Goal: Transaction & Acquisition: Purchase product/service

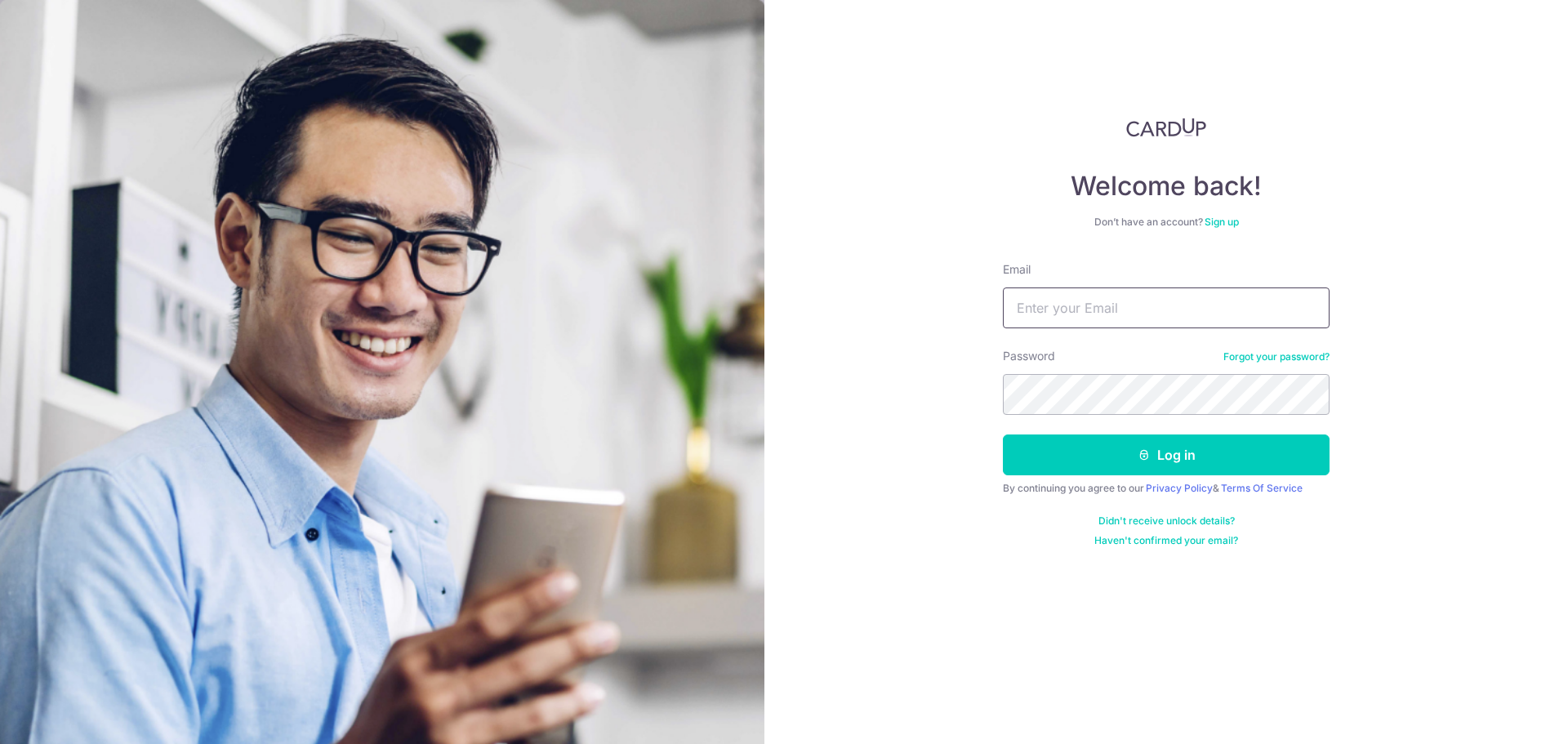
click at [1052, 321] on input "Email" at bounding box center [1166, 309] width 326 height 41
type input "[EMAIL_ADDRESS][DOMAIN_NAME]"
click at [1003, 434] on button "Log in" at bounding box center [1166, 455] width 326 height 41
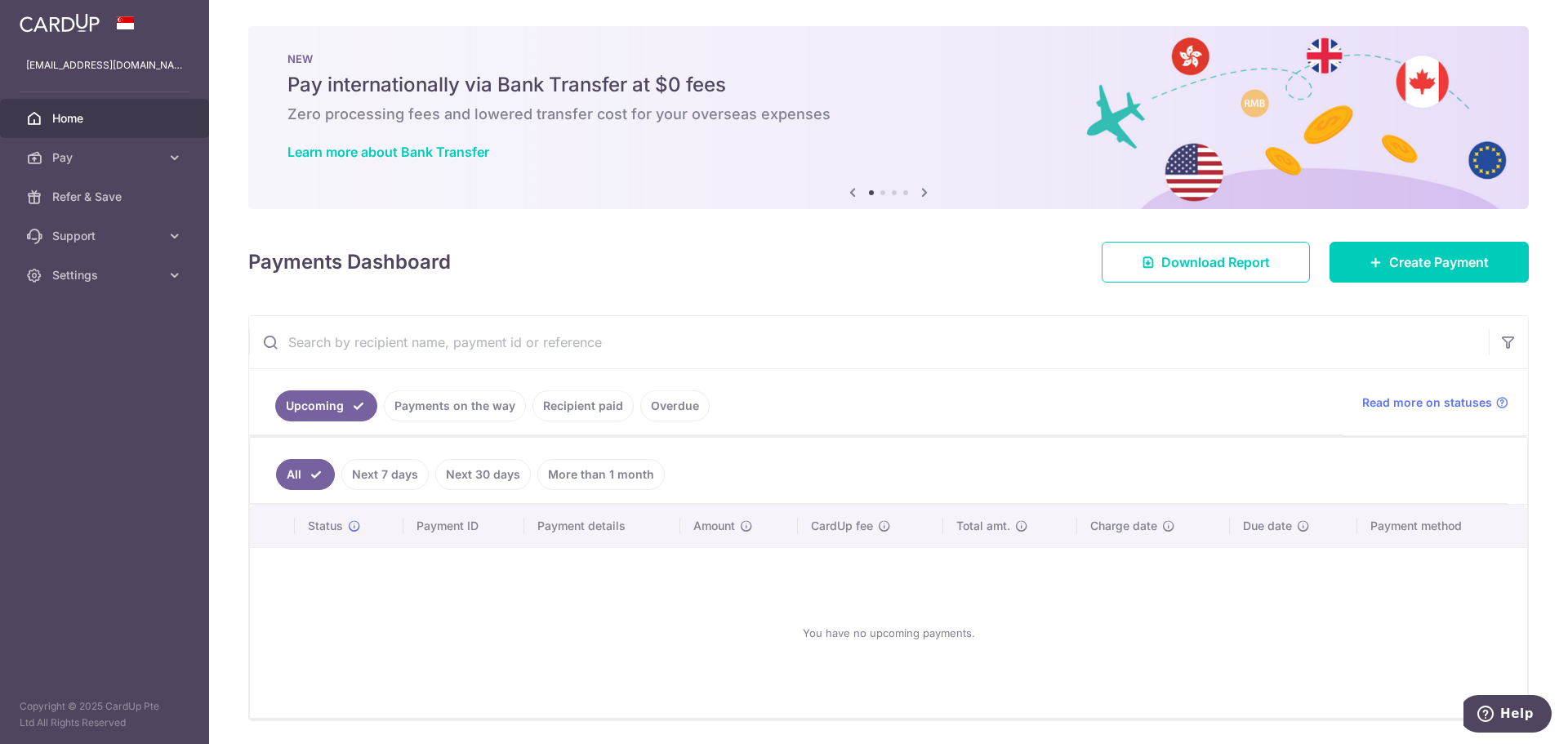
click at [586, 407] on link "Recipient paid" at bounding box center [583, 406] width 101 height 31
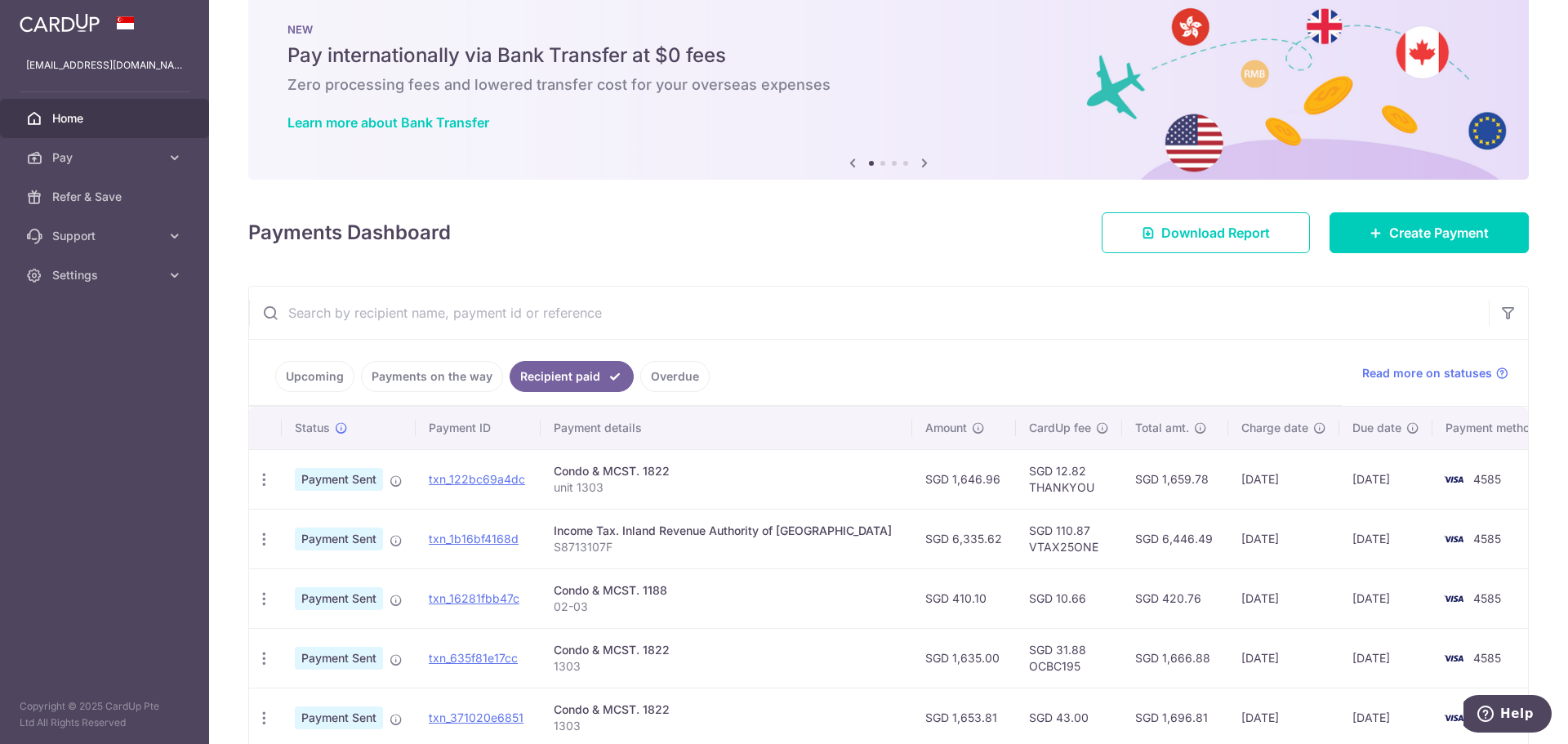
scroll to position [163, 0]
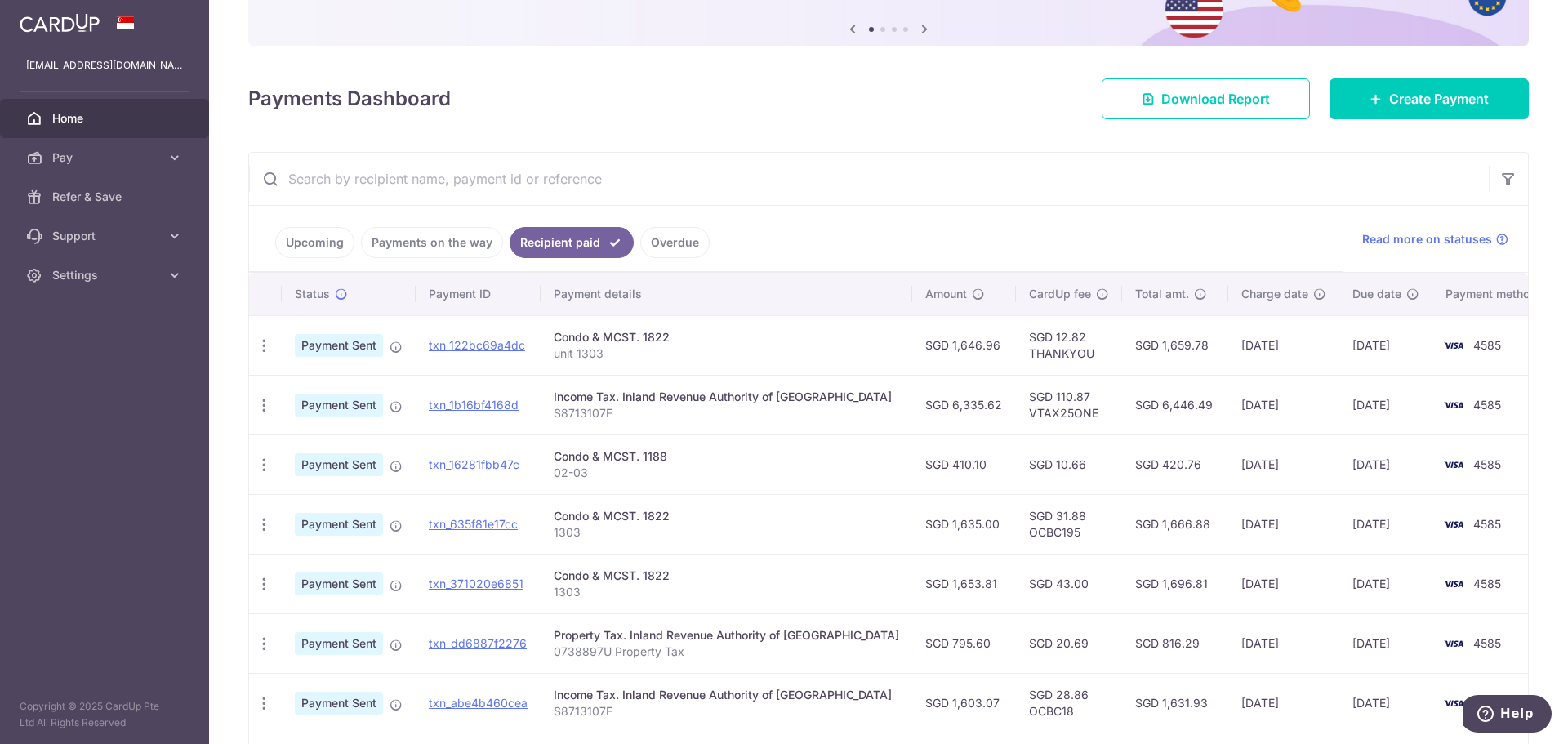
drag, startPoint x: 660, startPoint y: 462, endPoint x: 769, endPoint y: 463, distance: 109.0
click at [769, 463] on div "Condo & MCST. 1188" at bounding box center [727, 456] width 346 height 17
click at [748, 472] on p "02-03" at bounding box center [727, 473] width 346 height 17
click at [263, 355] on icon "button" at bounding box center [263, 345] width 17 height 17
click at [263, 470] on icon "button" at bounding box center [263, 465] width 17 height 17
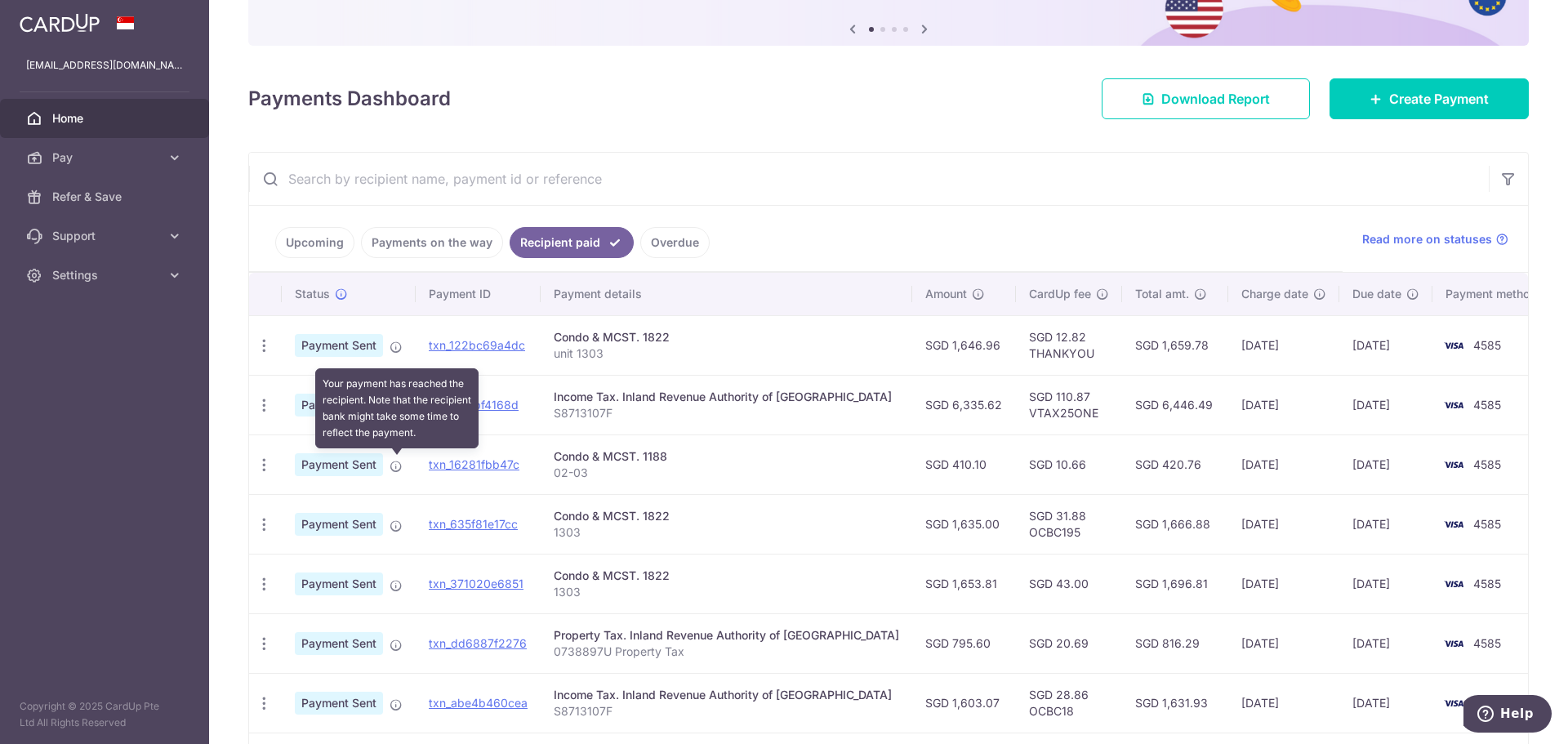
click at [396, 468] on icon at bounding box center [395, 466] width 13 height 13
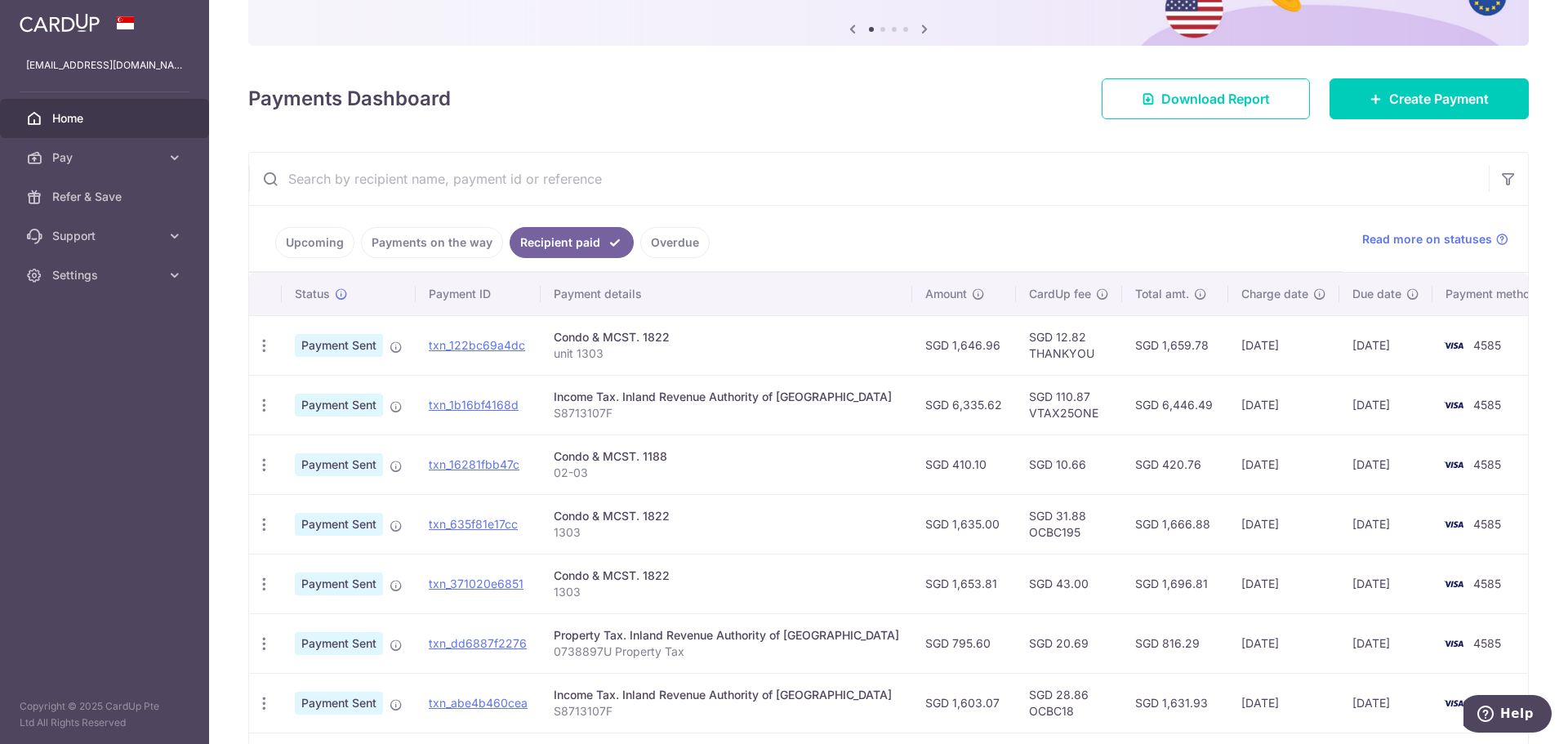
click at [660, 457] on div "Condo & MCST. 1188" at bounding box center [727, 456] width 346 height 17
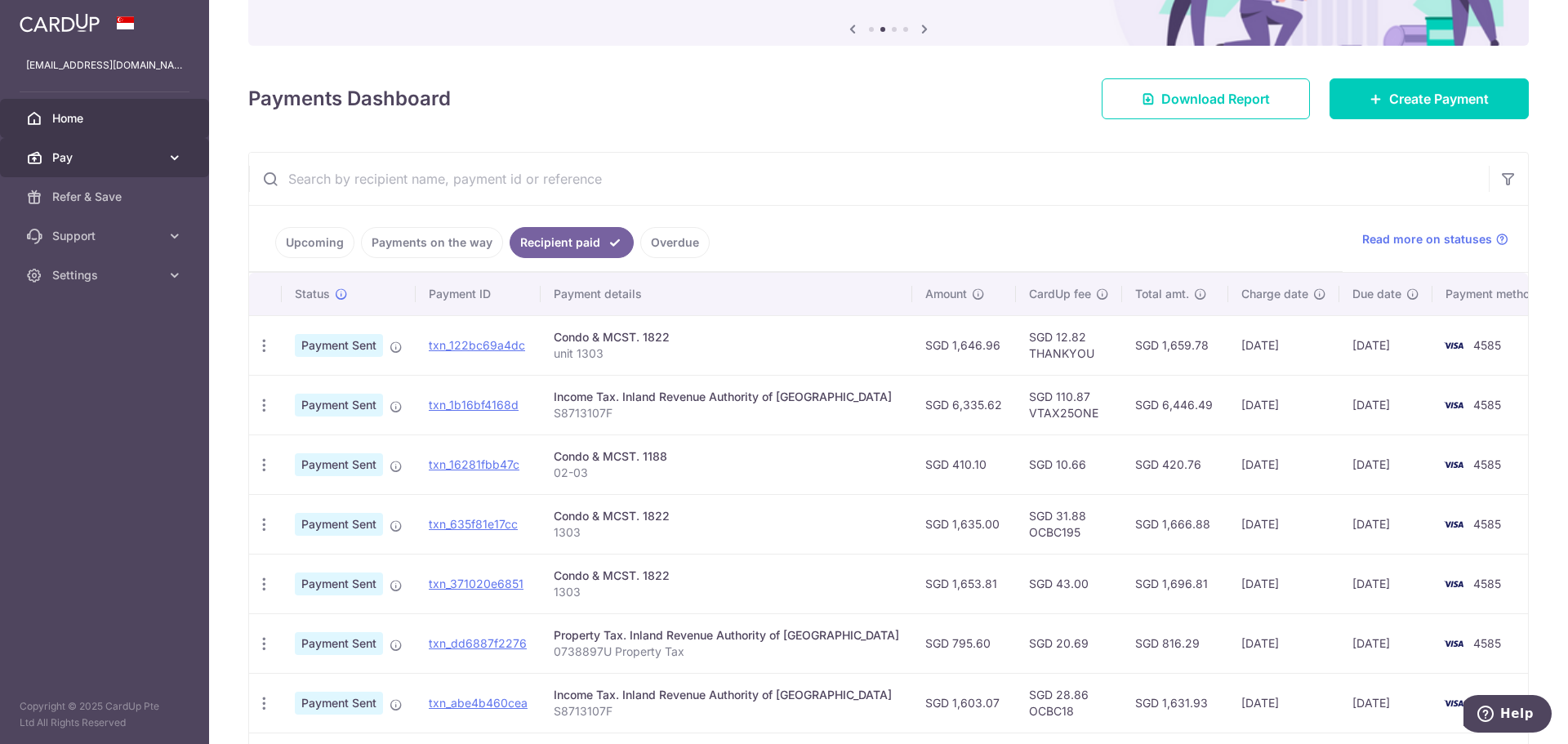
click at [65, 149] on span "Pay" at bounding box center [106, 157] width 108 height 17
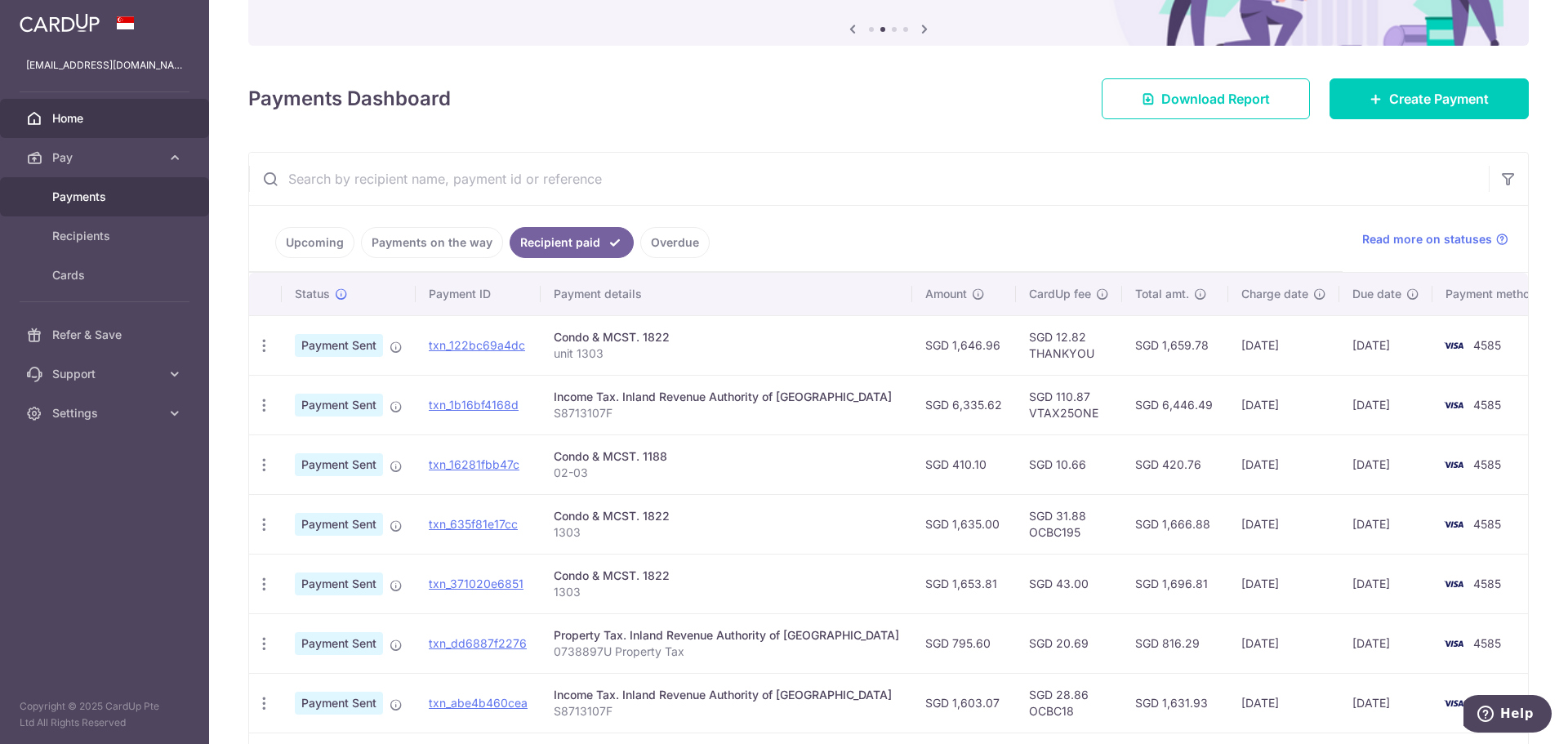
click at [77, 192] on span "Payments" at bounding box center [106, 197] width 108 height 17
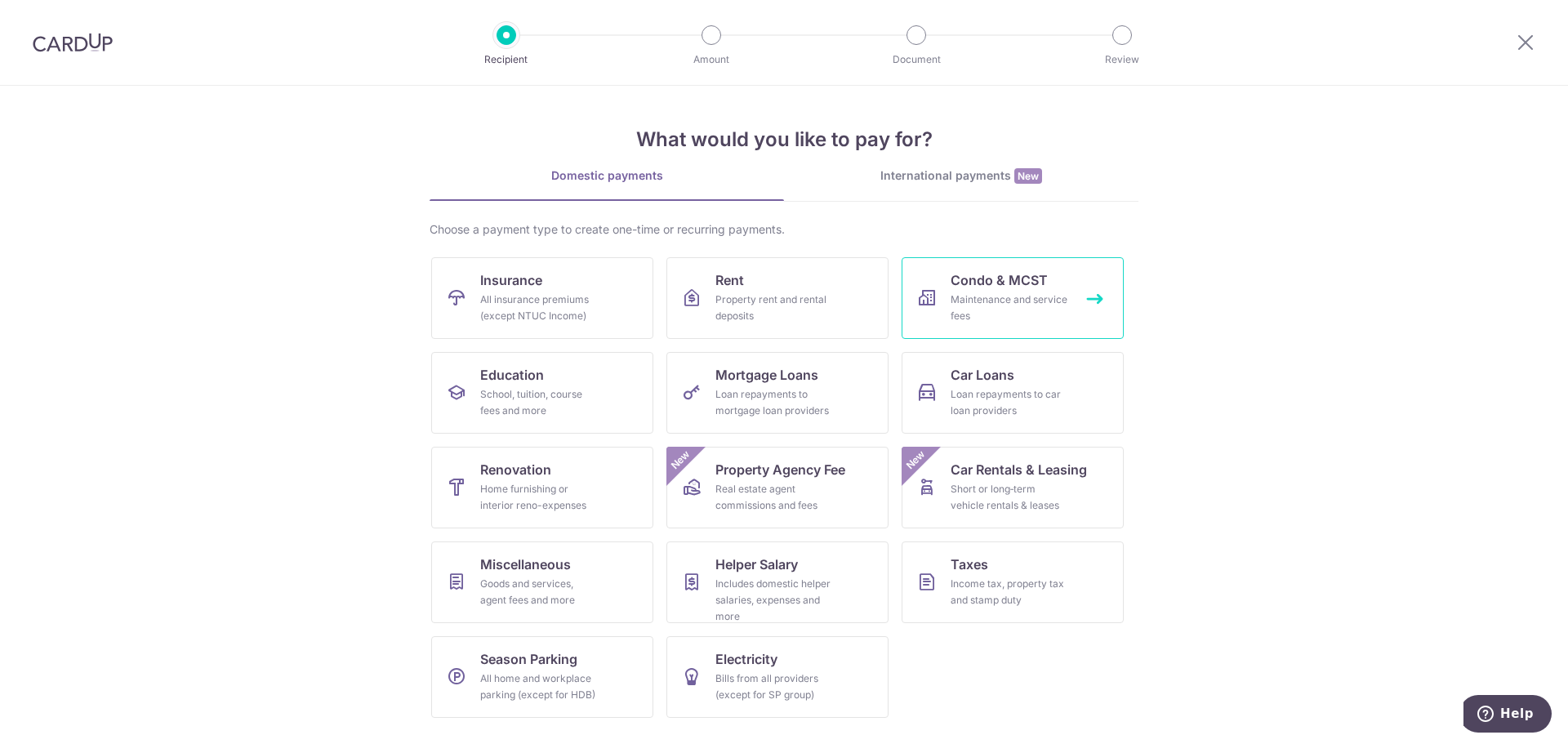
click at [980, 293] on div "Maintenance and service fees" at bounding box center [1010, 308] width 118 height 32
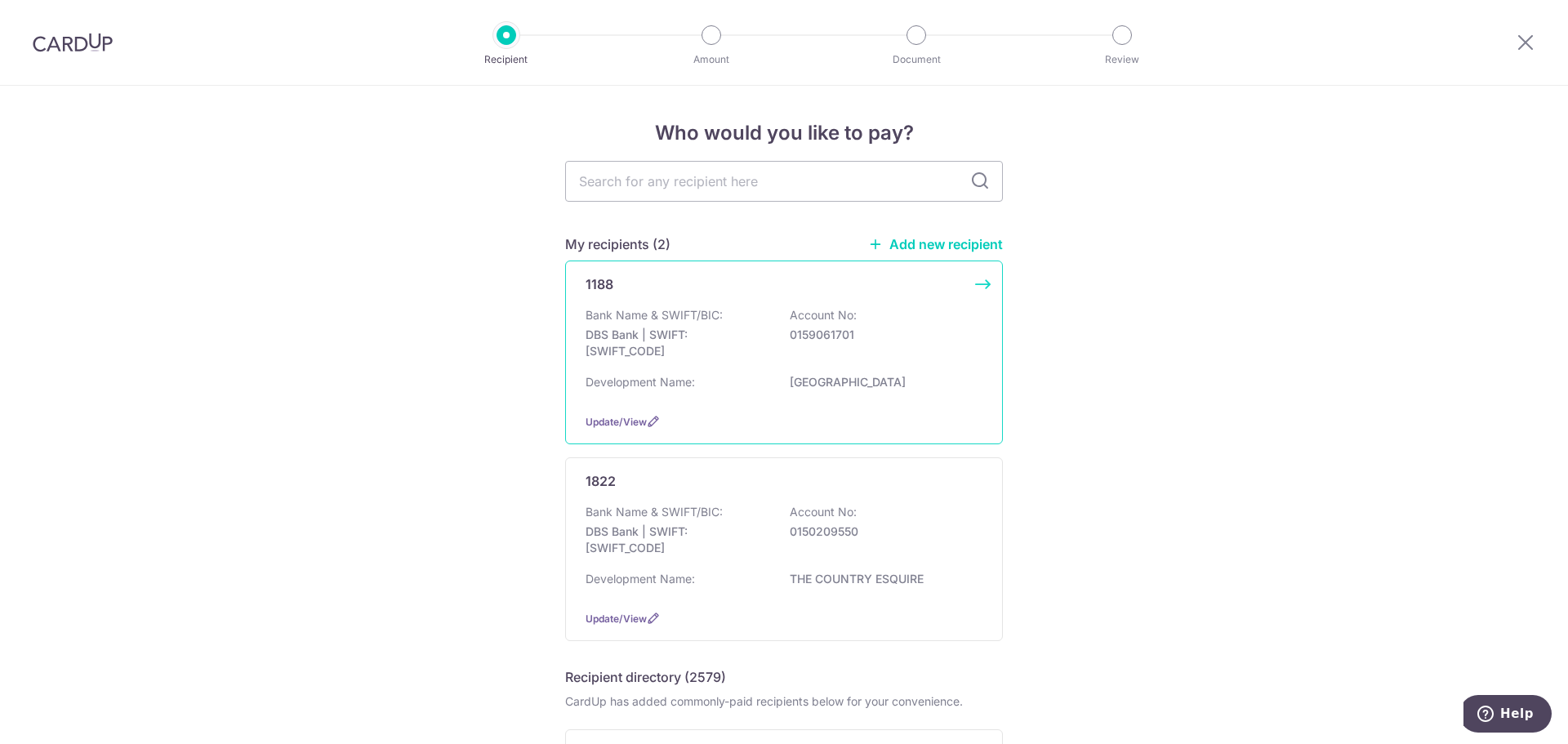
click at [733, 339] on p "DBS Bank | SWIFT: DBSSSGSGXXX" at bounding box center [677, 342] width 183 height 32
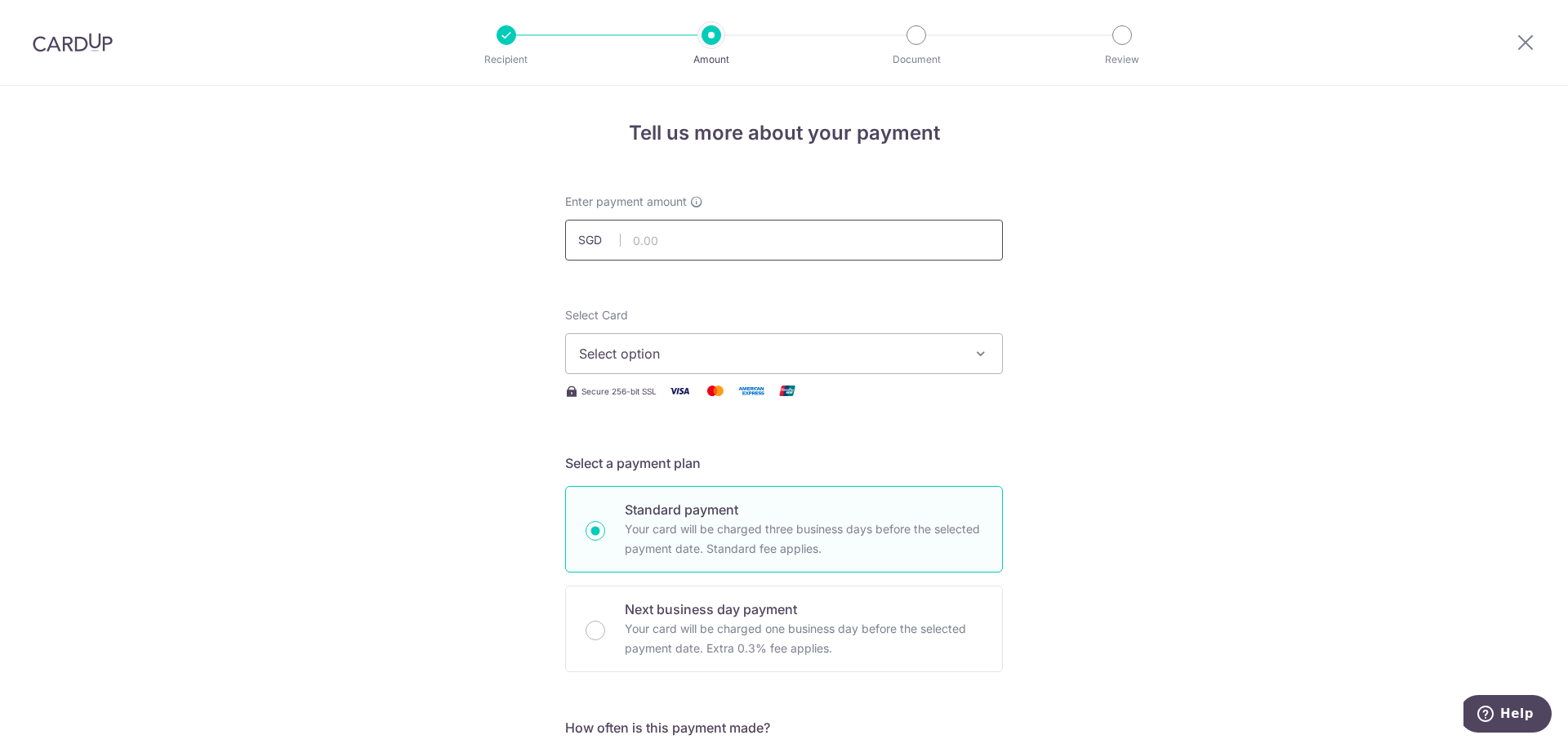
click at [710, 255] on input "text" at bounding box center [784, 241] width 438 height 41
type input "818.40"
click at [644, 366] on button "Select option" at bounding box center [784, 354] width 438 height 41
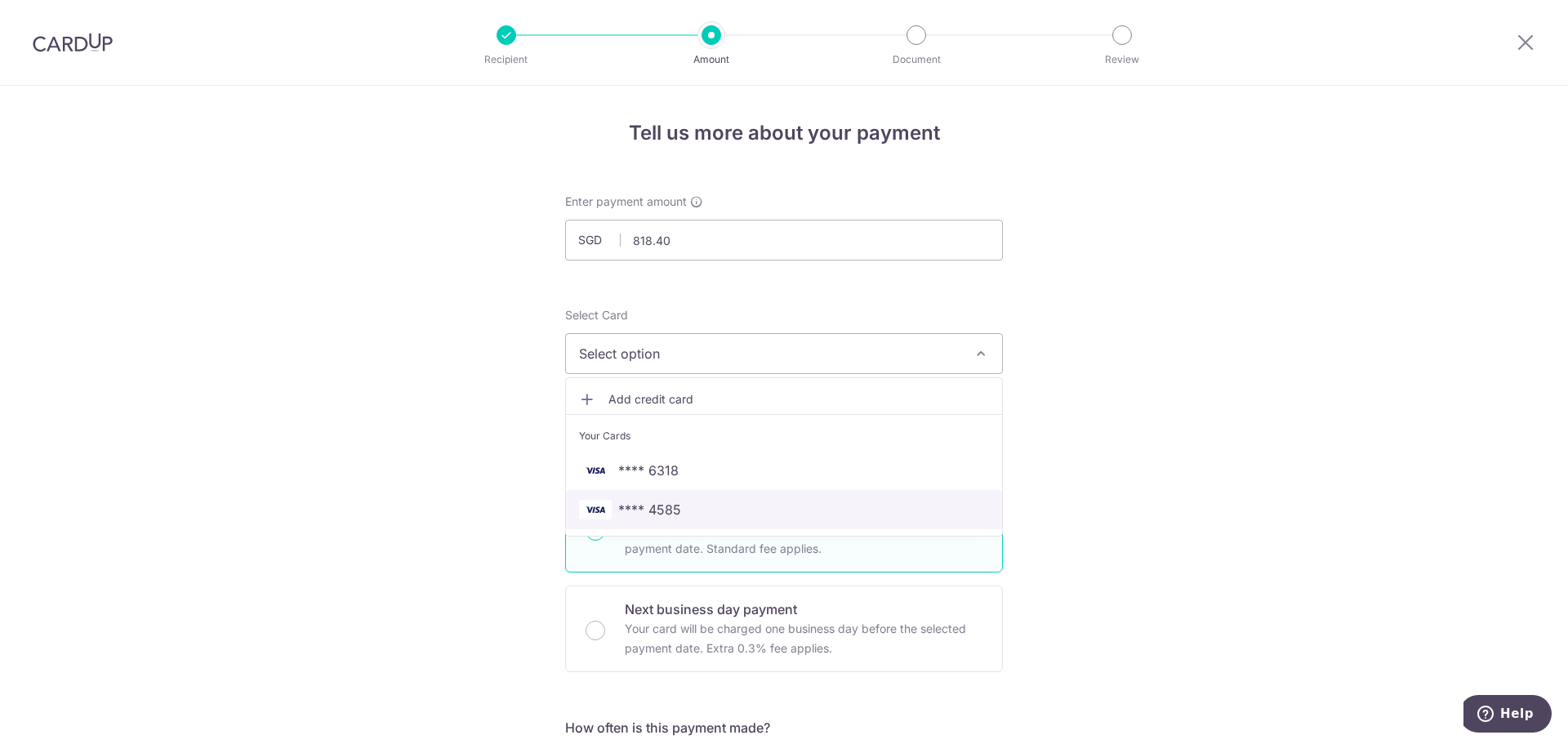
click at [646, 510] on span "**** 4585" at bounding box center [649, 510] width 63 height 20
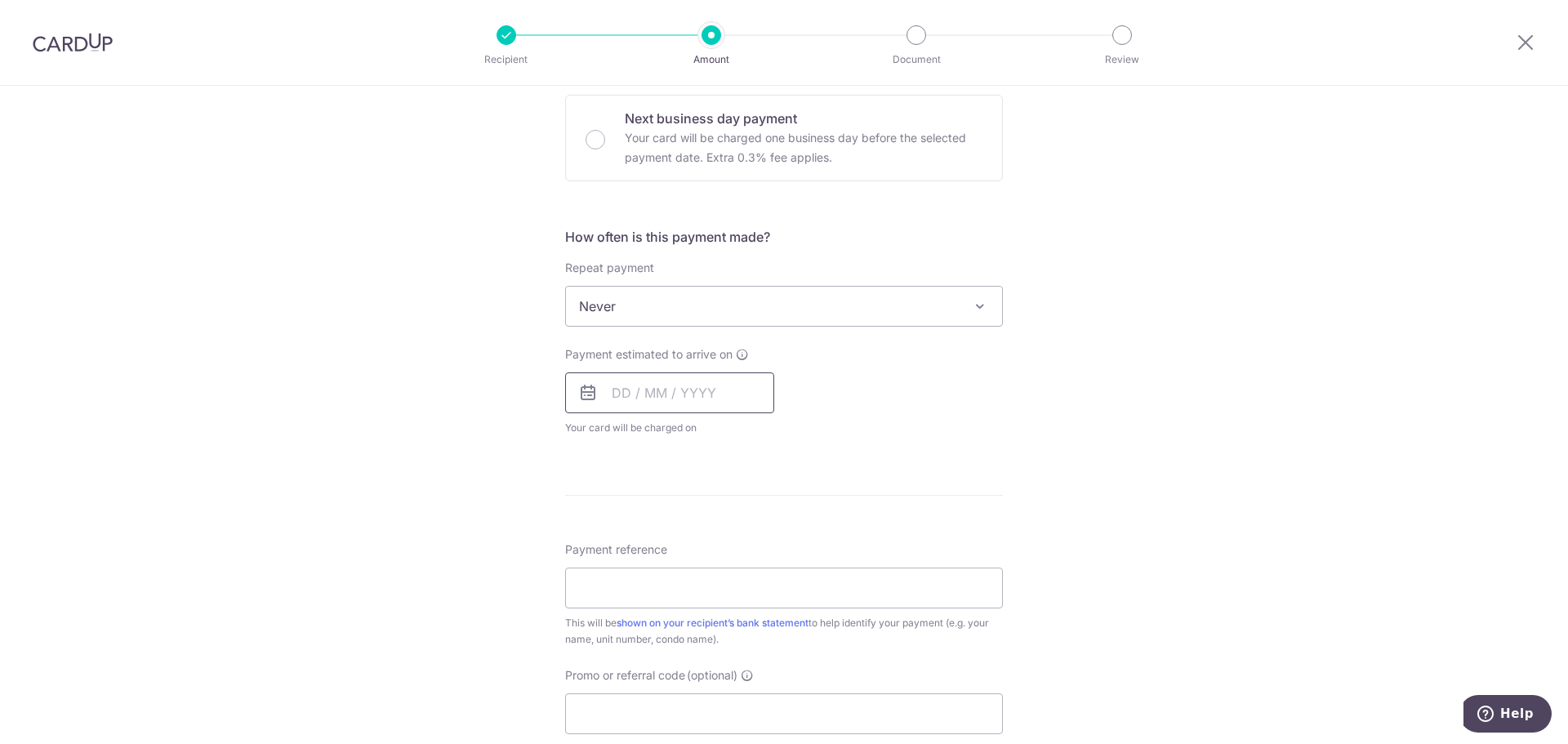
scroll to position [490, 0]
click at [619, 403] on input "text" at bounding box center [669, 394] width 209 height 41
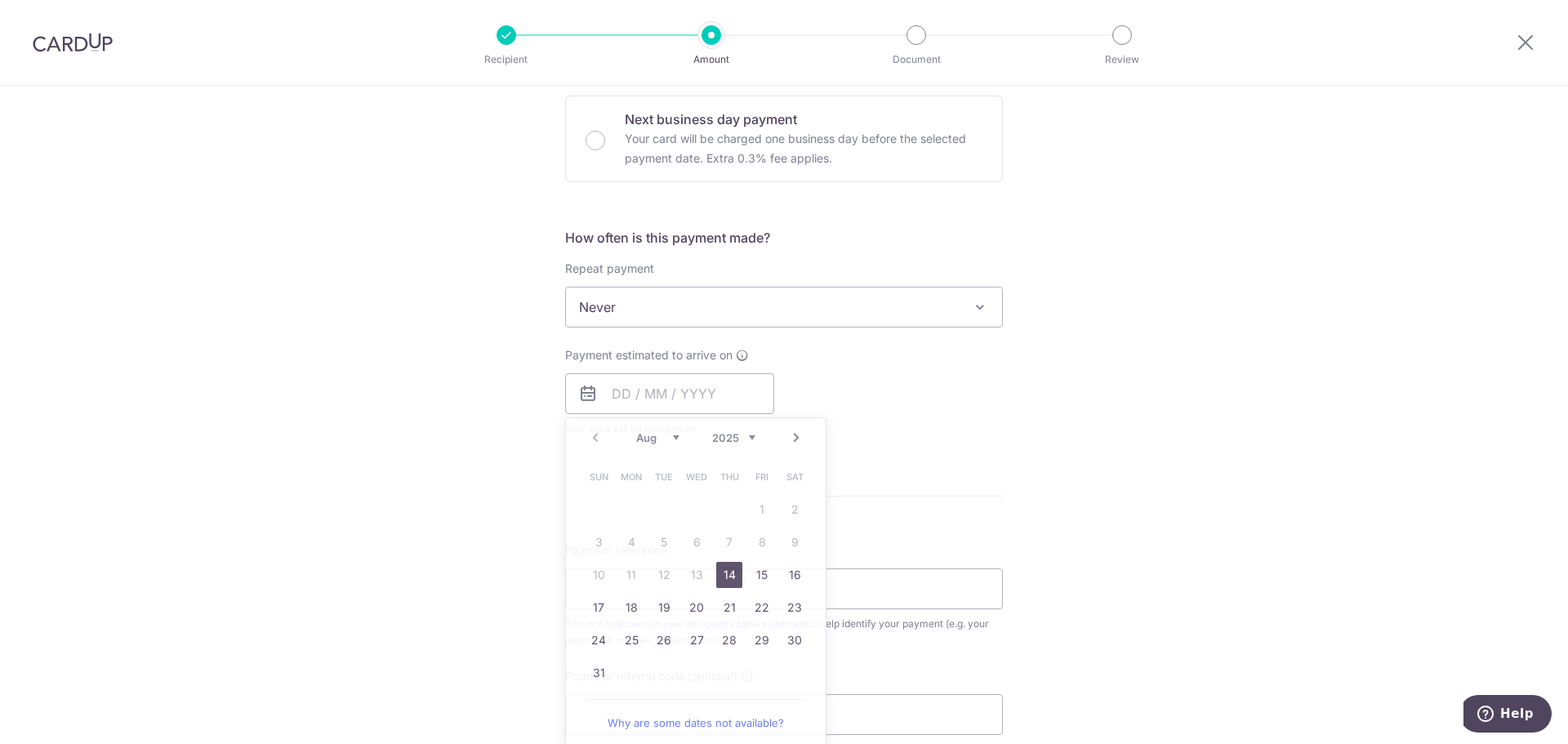
click at [486, 385] on div "Tell us more about your payment Enter payment amount SGD 818.40 818.40 Select C…" at bounding box center [784, 335] width 1568 height 1478
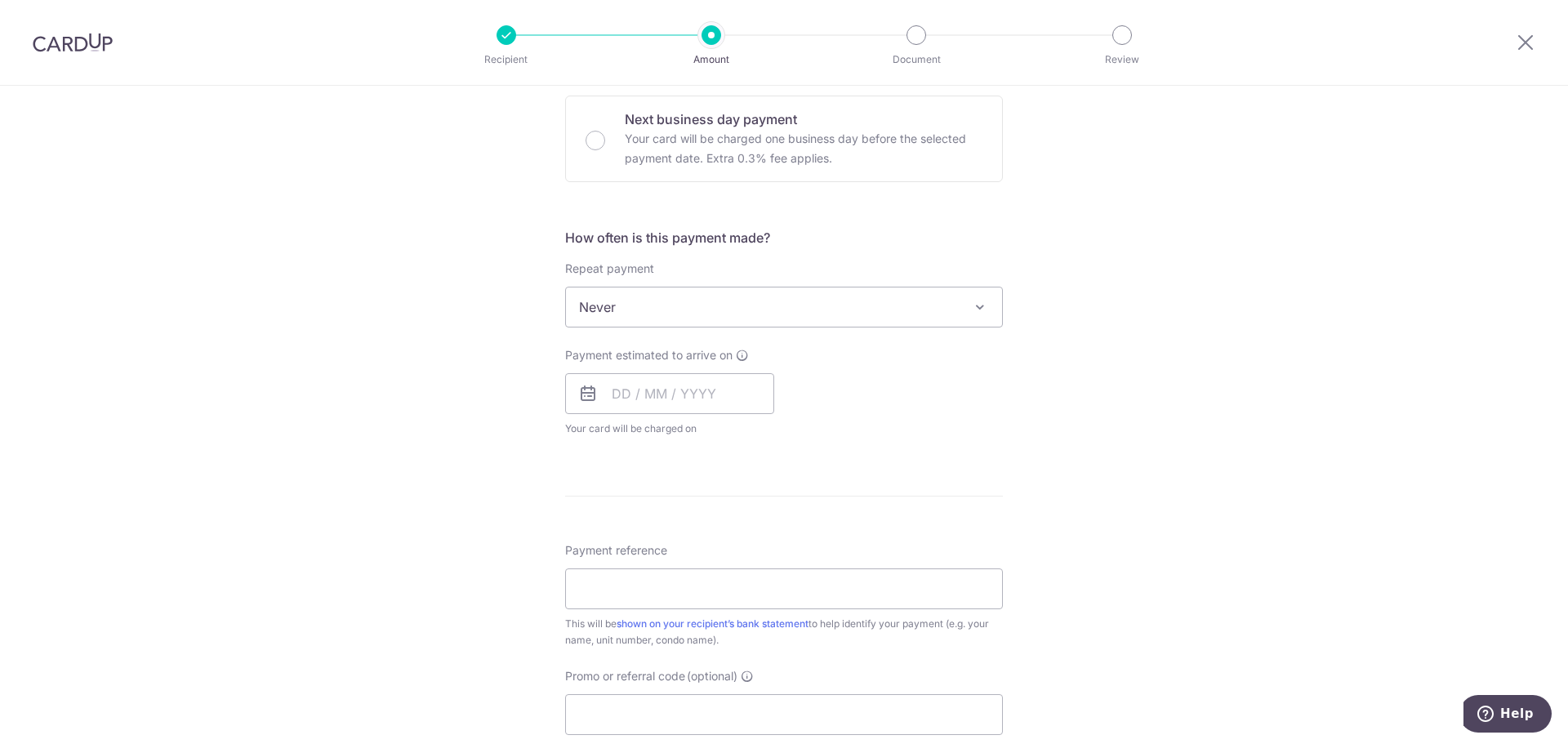
click at [652, 278] on div "Repeat payment Never Every week Every month Every quarter Every half a year Nev…" at bounding box center [784, 294] width 438 height 67
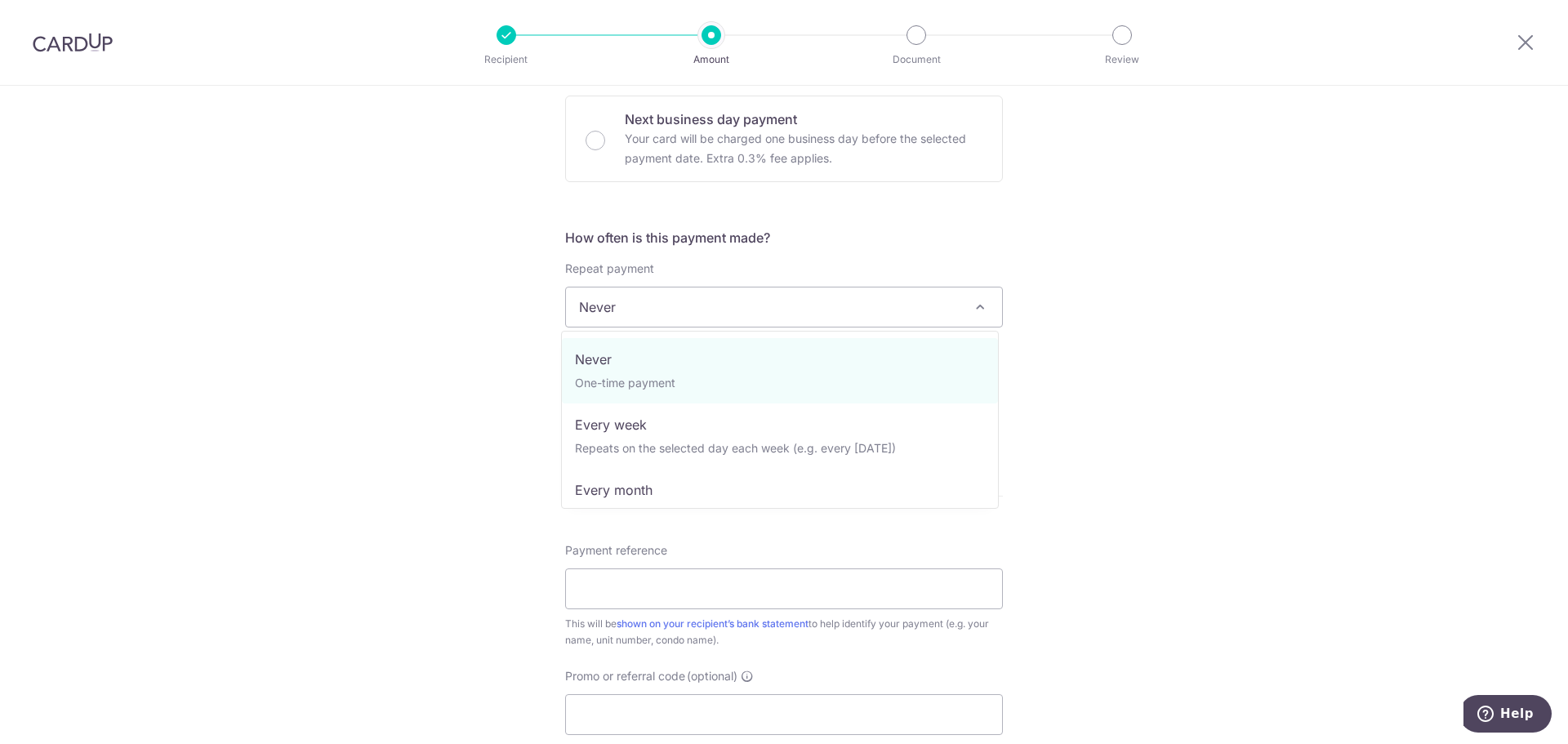
click at [645, 307] on span "Never" at bounding box center [784, 308] width 436 height 39
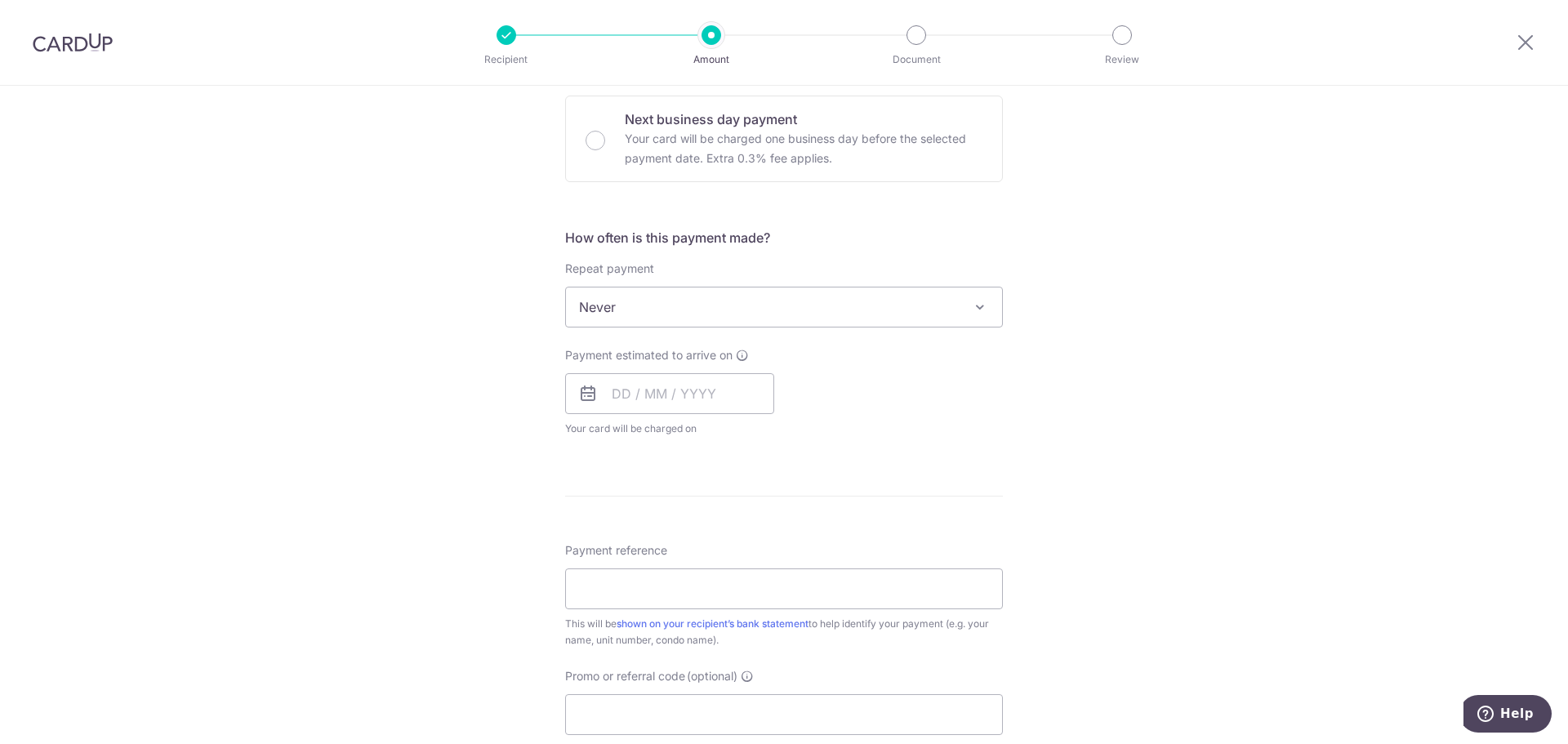
click at [645, 307] on span "Never" at bounding box center [784, 308] width 436 height 39
click at [651, 385] on input "text" at bounding box center [669, 394] width 209 height 41
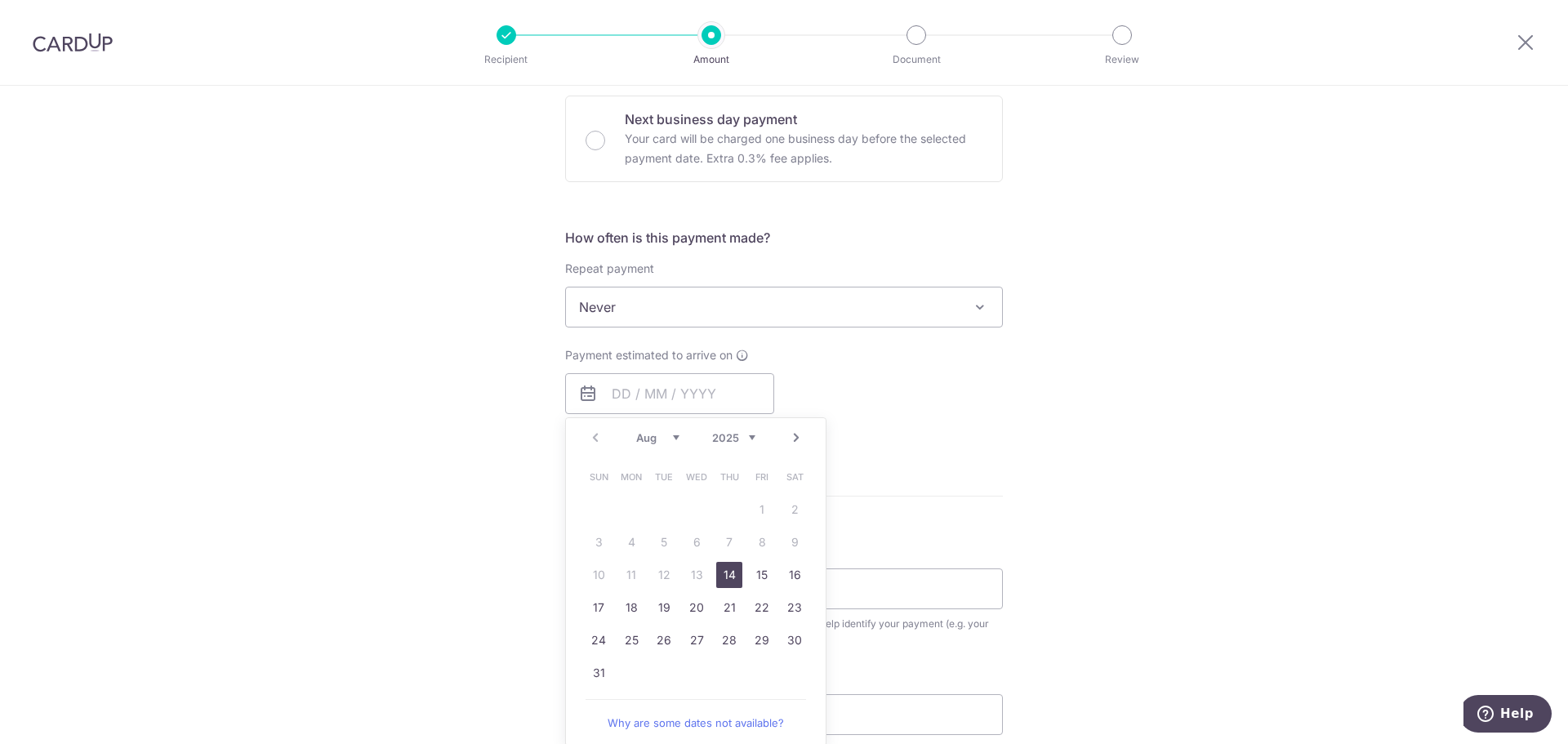
click at [724, 574] on link "14" at bounding box center [729, 575] width 27 height 27
type input "14/08/2025"
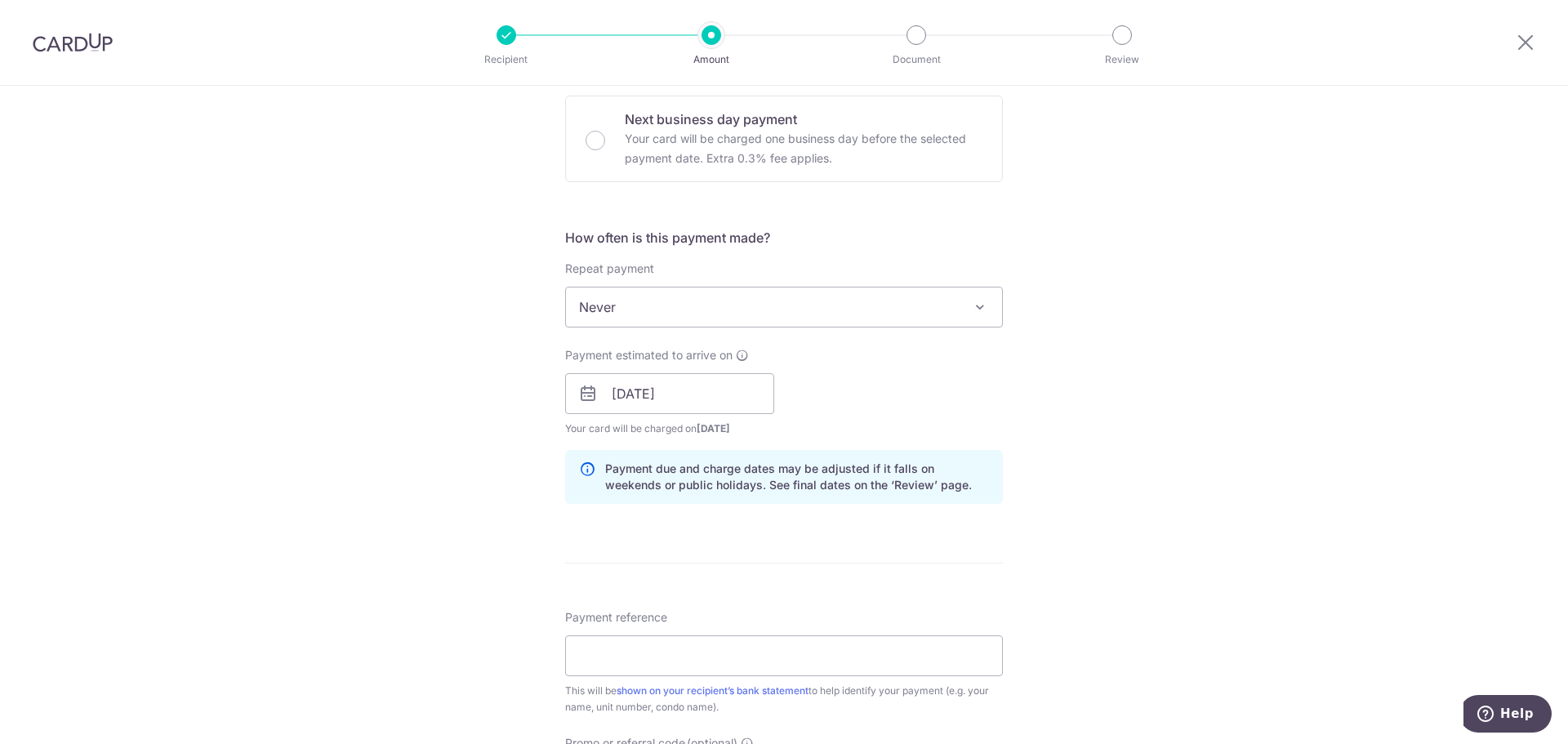
click at [965, 454] on div "Payment due and charge dates may be adjusted if it falls on weekends or public …" at bounding box center [784, 477] width 438 height 54
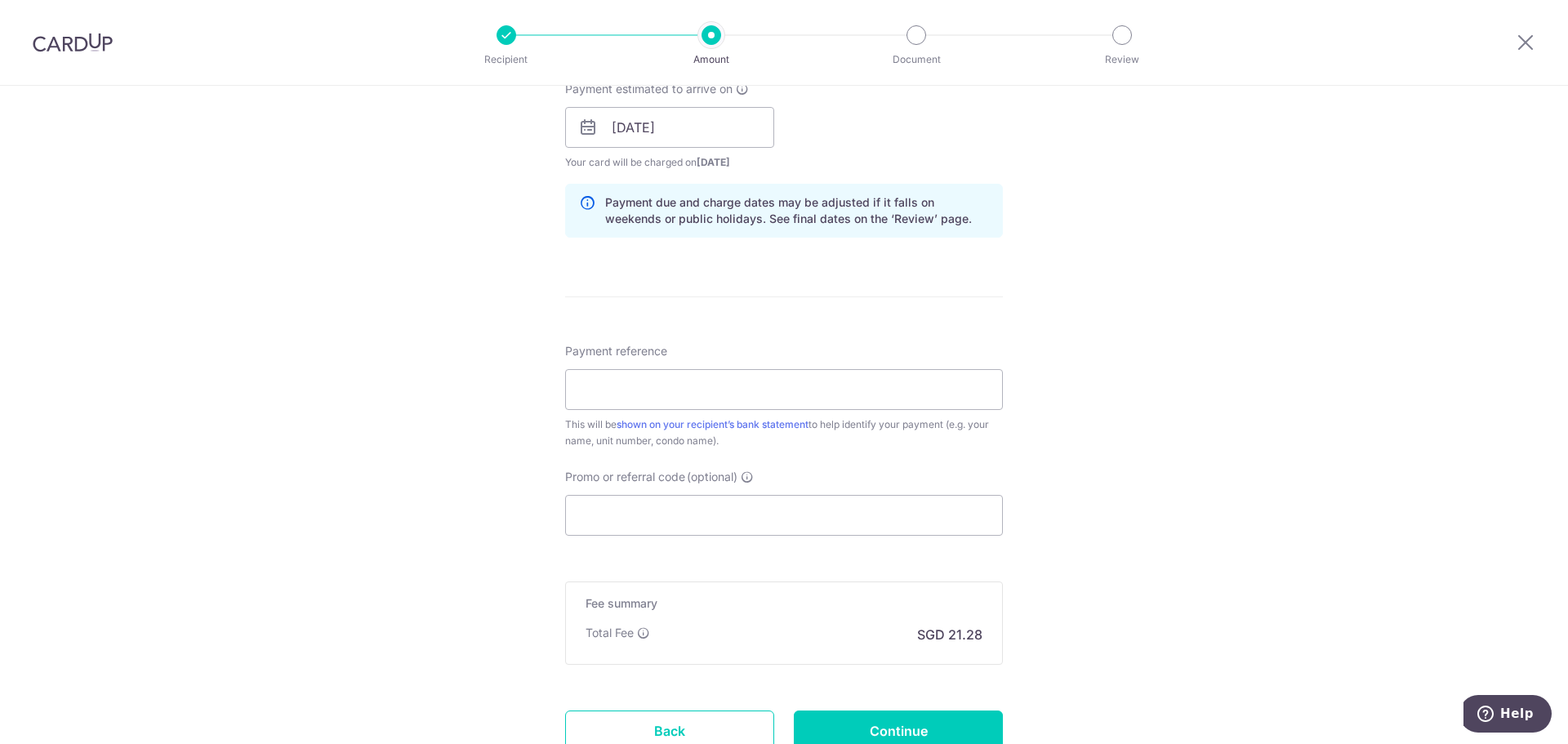
scroll to position [817, 0]
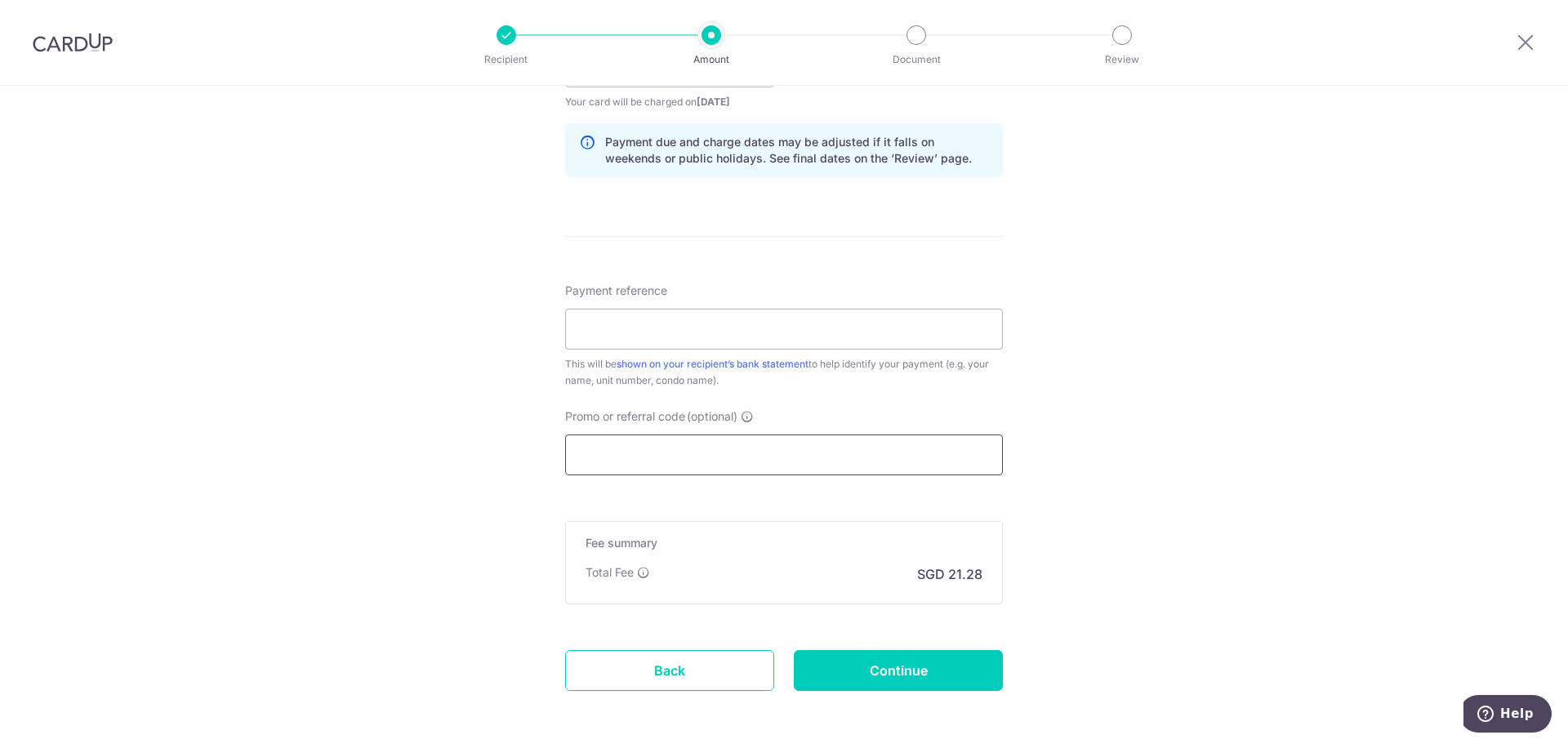
click at [751, 461] on input "Promo or referral code (optional)" at bounding box center [784, 455] width 438 height 41
paste input "3NEWR5"
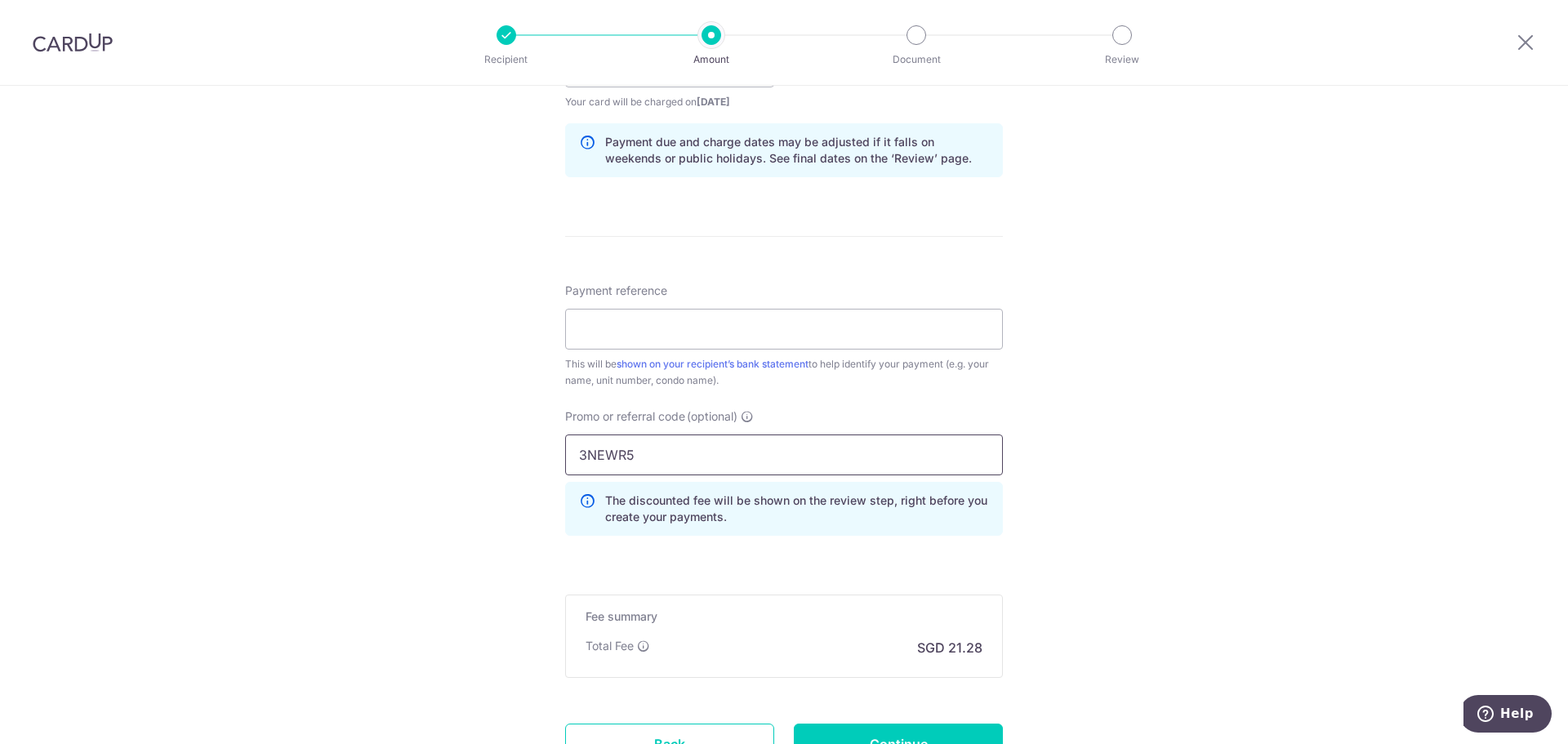
type input "3NEWR5"
click at [1163, 525] on div "Tell us more about your payment Enter payment amount SGD 818.40 818.40 Select C…" at bounding box center [784, 78] width 1568 height 1619
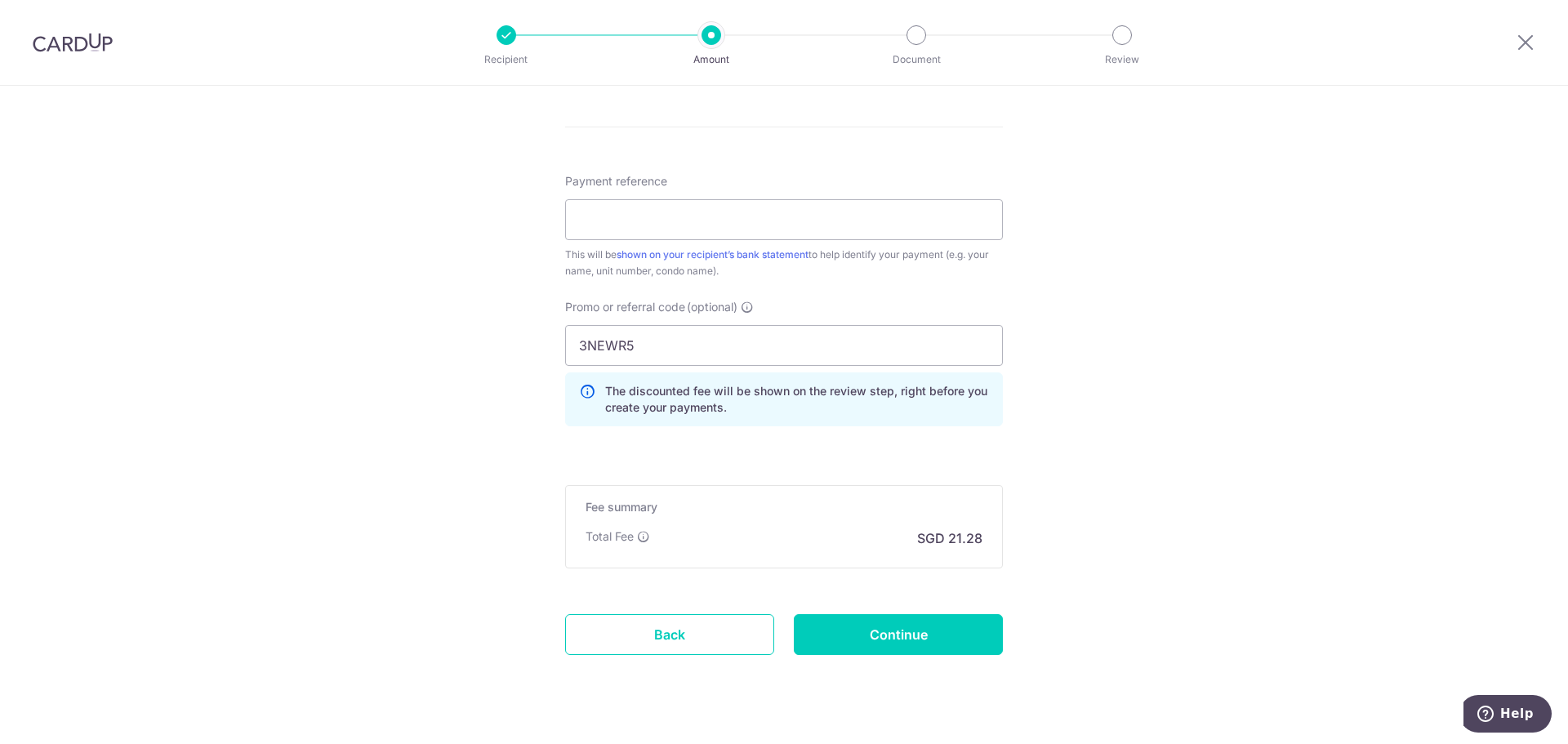
scroll to position [960, 0]
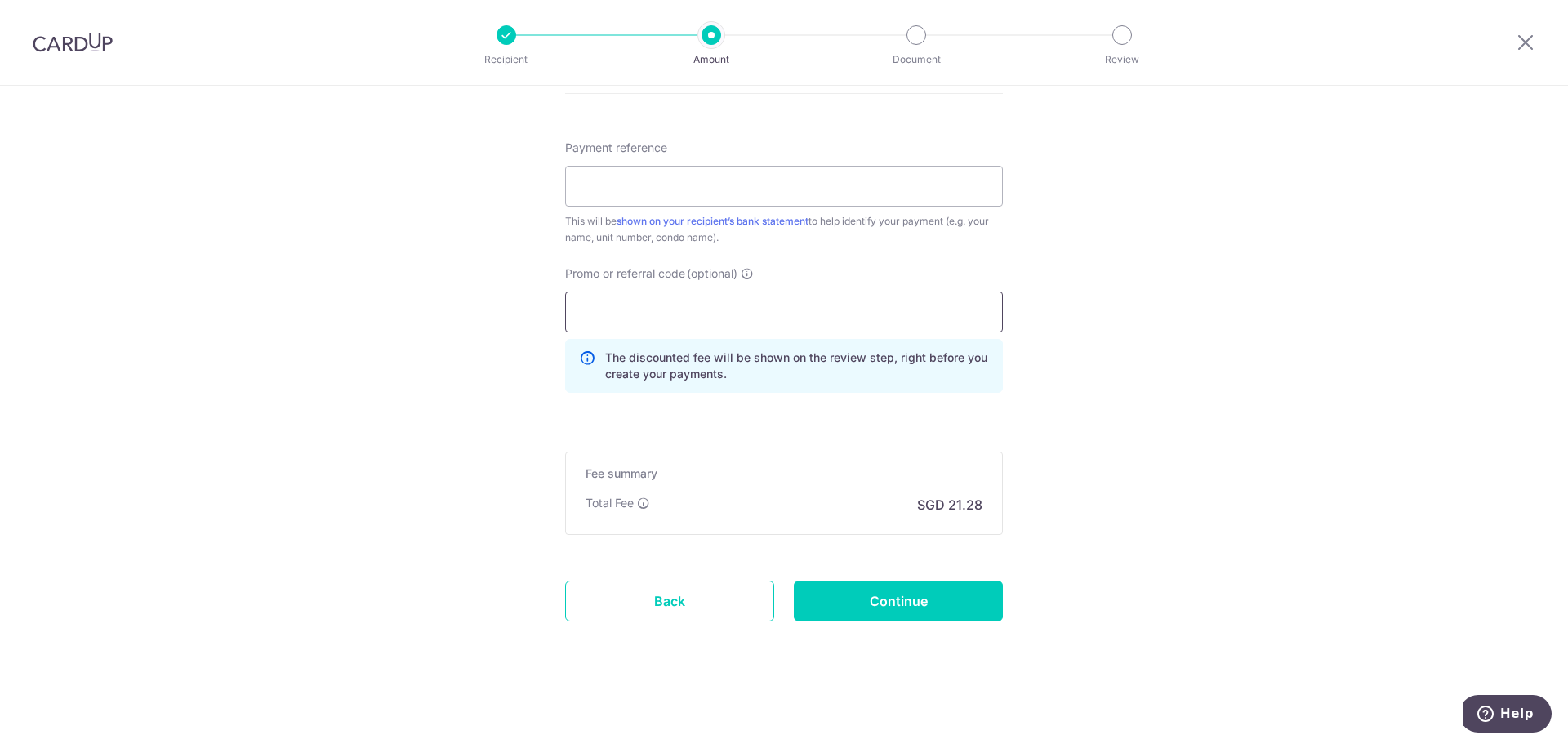
paste input "3NEWR5"
type input "3NEWR5"
click at [905, 612] on input "Continue" at bounding box center [898, 601] width 209 height 41
type input "Create Schedule"
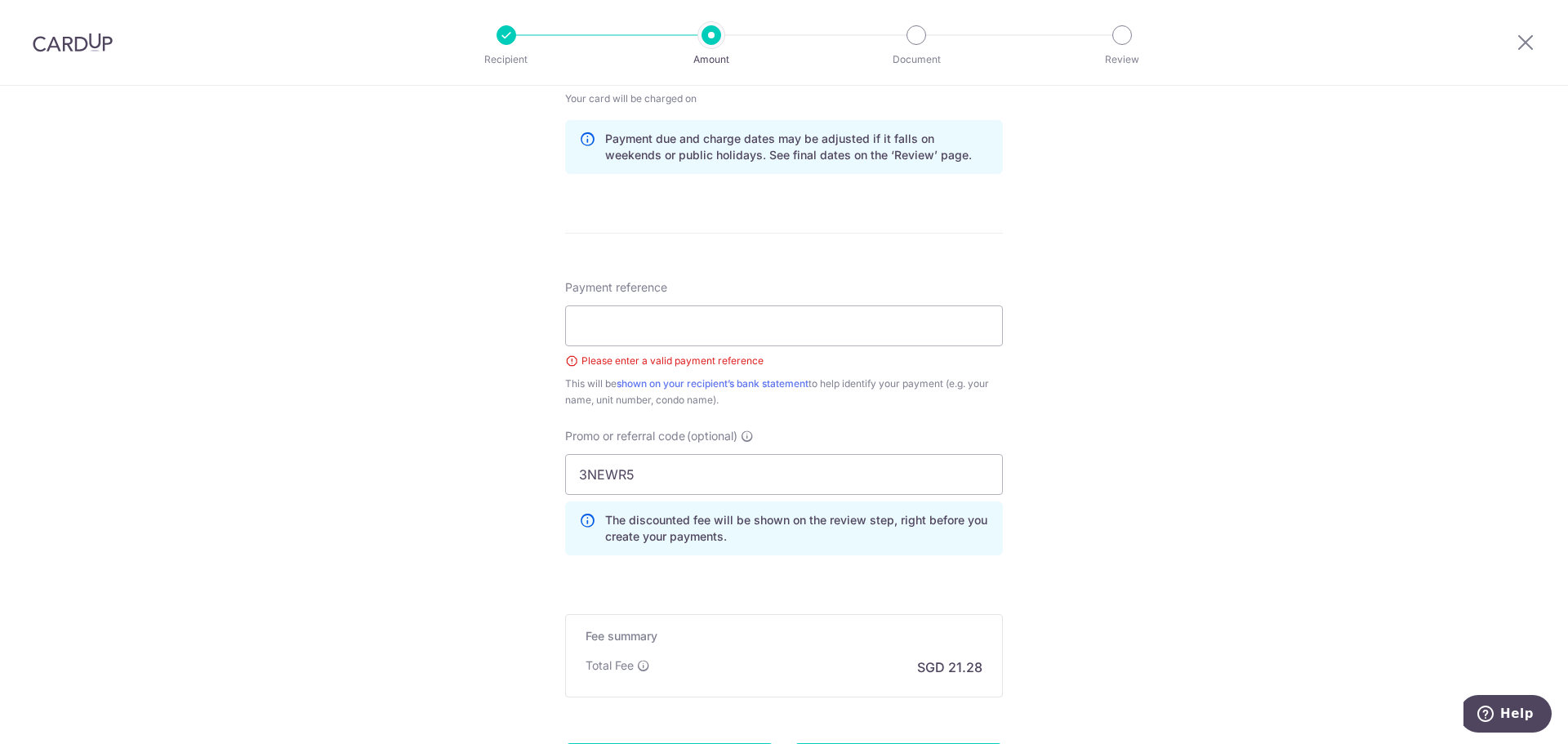
scroll to position [820, 0]
click at [665, 319] on input "Payment reference" at bounding box center [784, 327] width 438 height 41
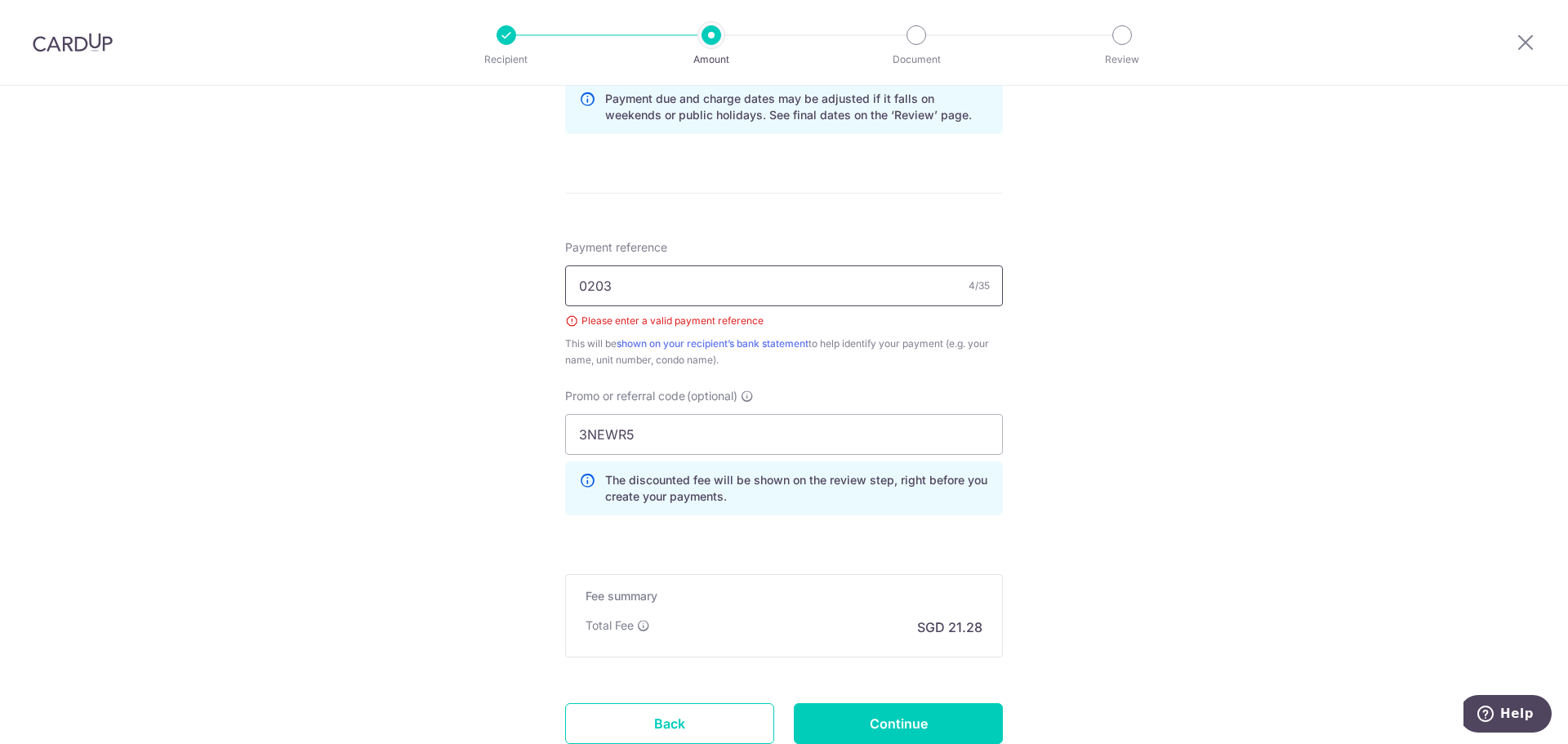
scroll to position [983, 0]
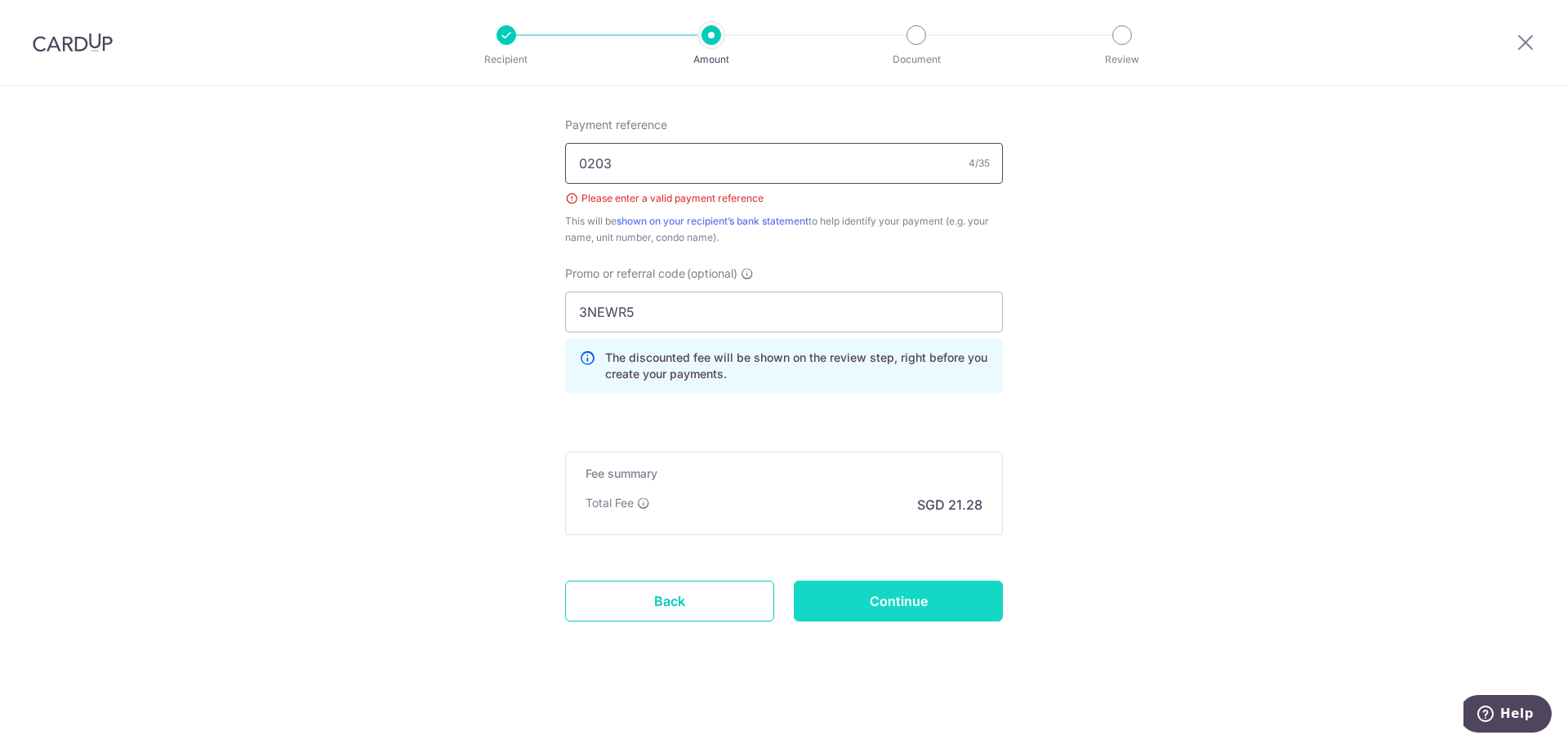
type input "0203"
click at [937, 593] on input "Continue" at bounding box center [898, 601] width 209 height 41
type input "Create Schedule"
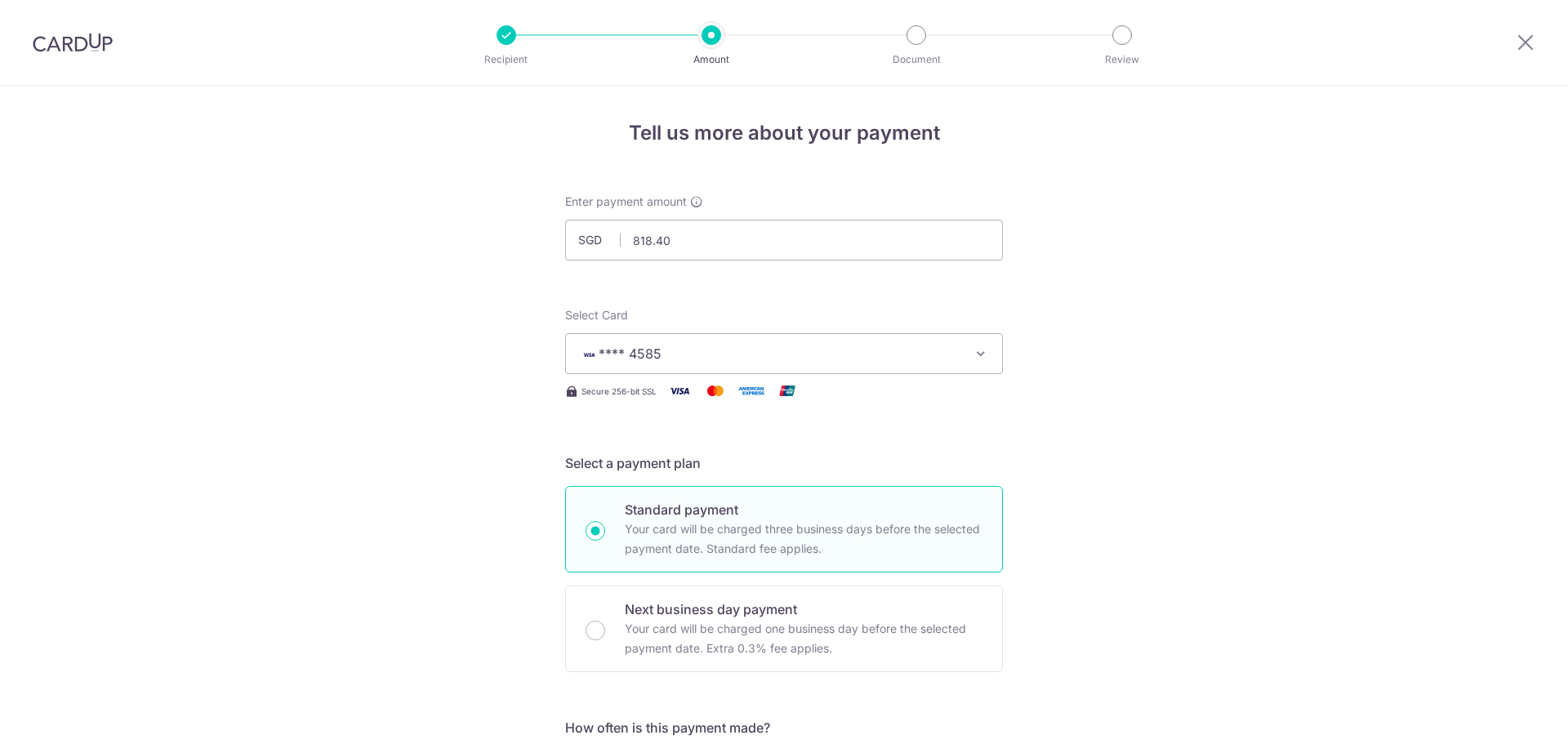
scroll to position [983, 0]
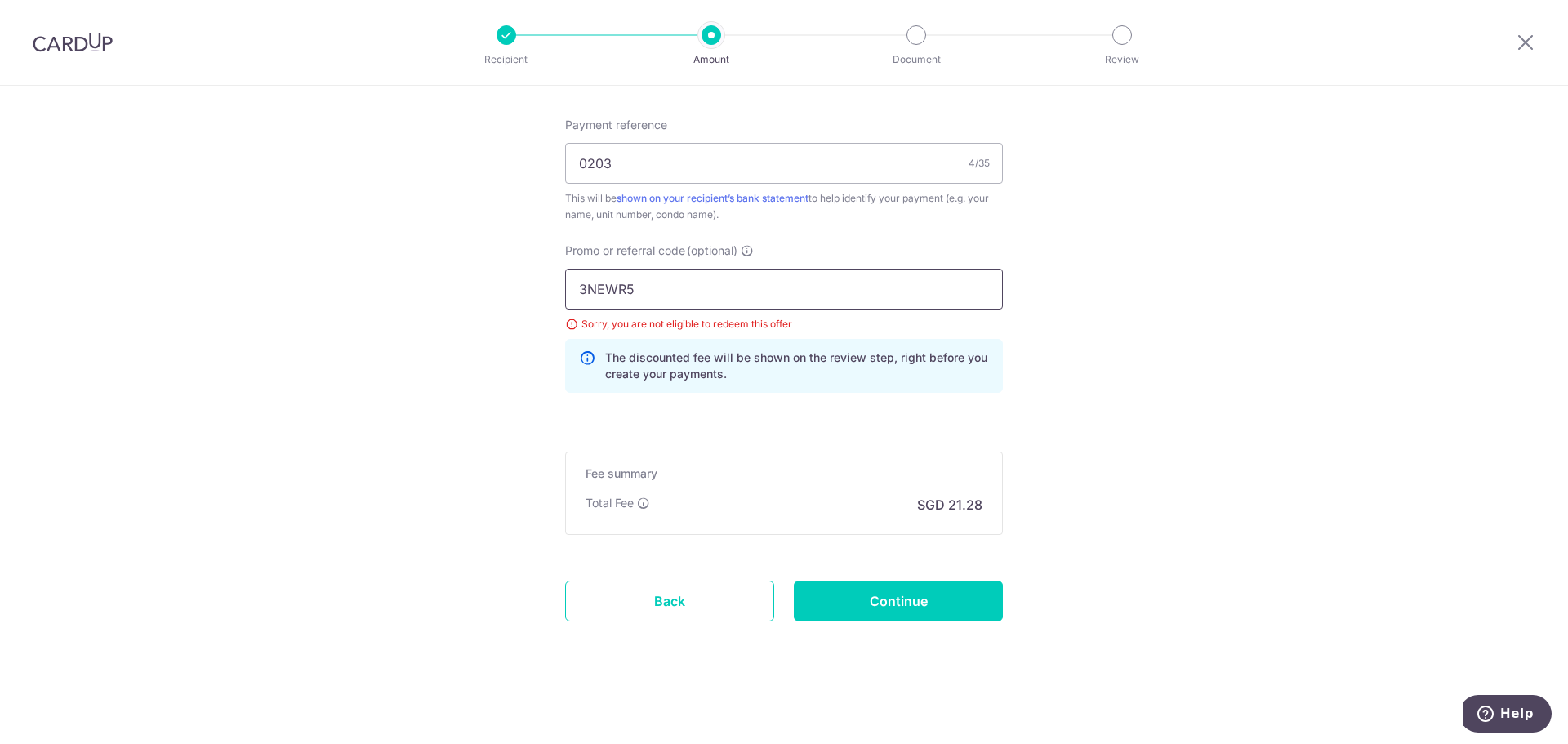
click at [757, 298] on input "3NEWR5" at bounding box center [784, 289] width 438 height 41
drag, startPoint x: 784, startPoint y: 358, endPoint x: 751, endPoint y: 356, distance: 33.1
click at [781, 358] on p "The discounted fee will be shown on the review step, right before you create yo…" at bounding box center [797, 366] width 384 height 32
click at [643, 295] on input "3NEWR5" at bounding box center [784, 289] width 438 height 41
drag, startPoint x: 588, startPoint y: 292, endPoint x: 748, endPoint y: 283, distance: 160.3
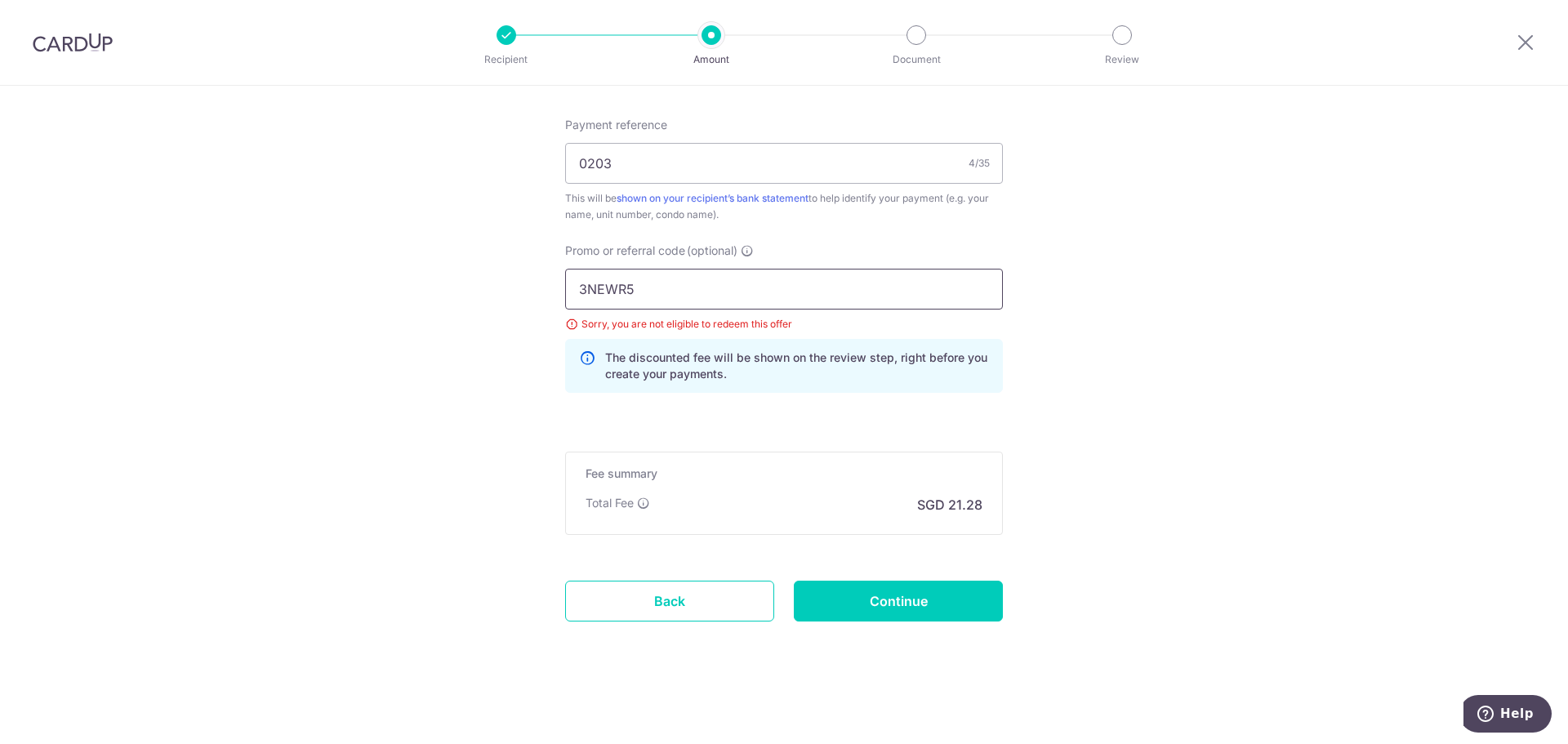
click at [671, 286] on input "3NEWR5" at bounding box center [784, 289] width 438 height 41
type input "3HOME25R"
click at [855, 597] on input "Continue" at bounding box center [898, 601] width 209 height 41
type input "Update Schedule"
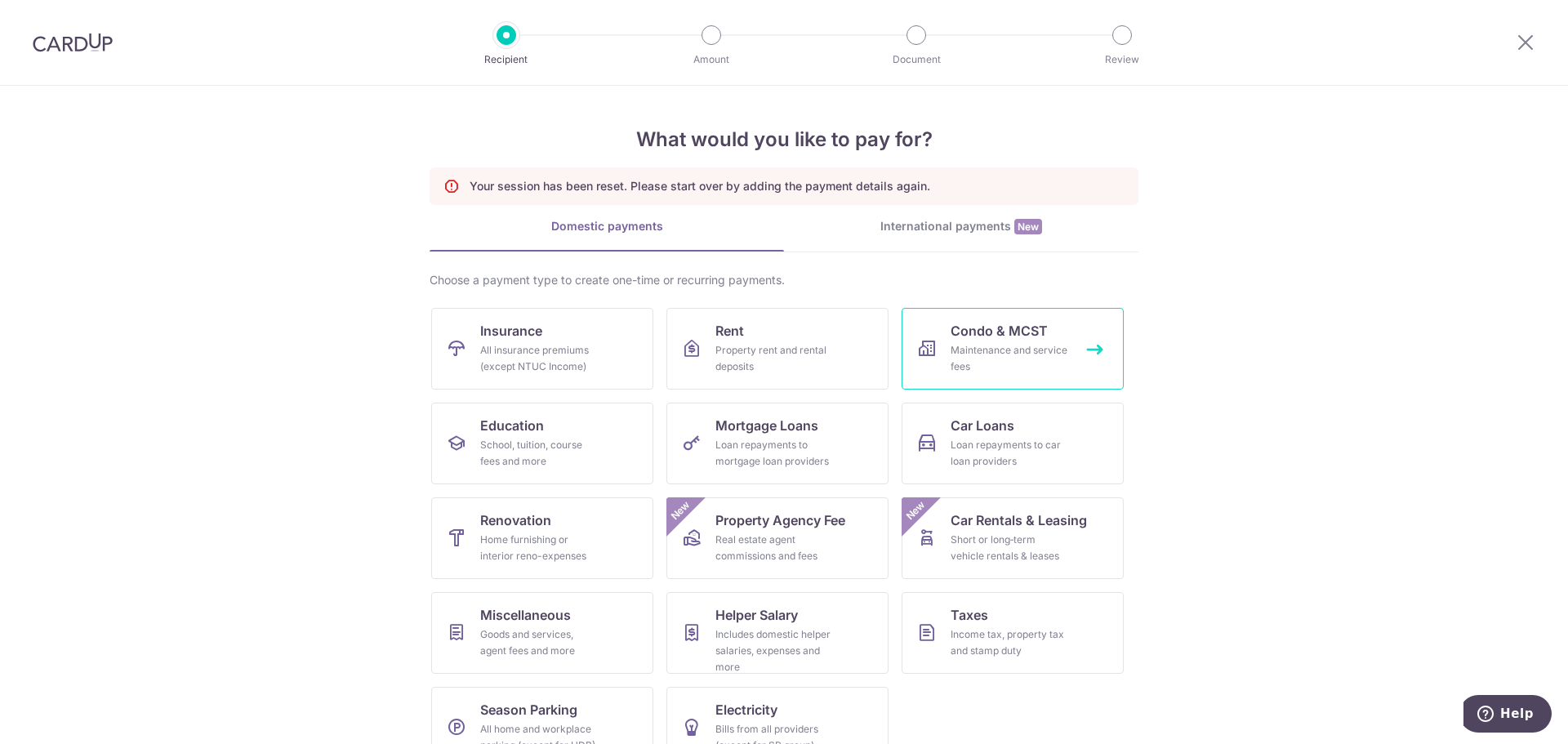
click at [994, 358] on div "Maintenance and service fees" at bounding box center [1010, 358] width 118 height 32
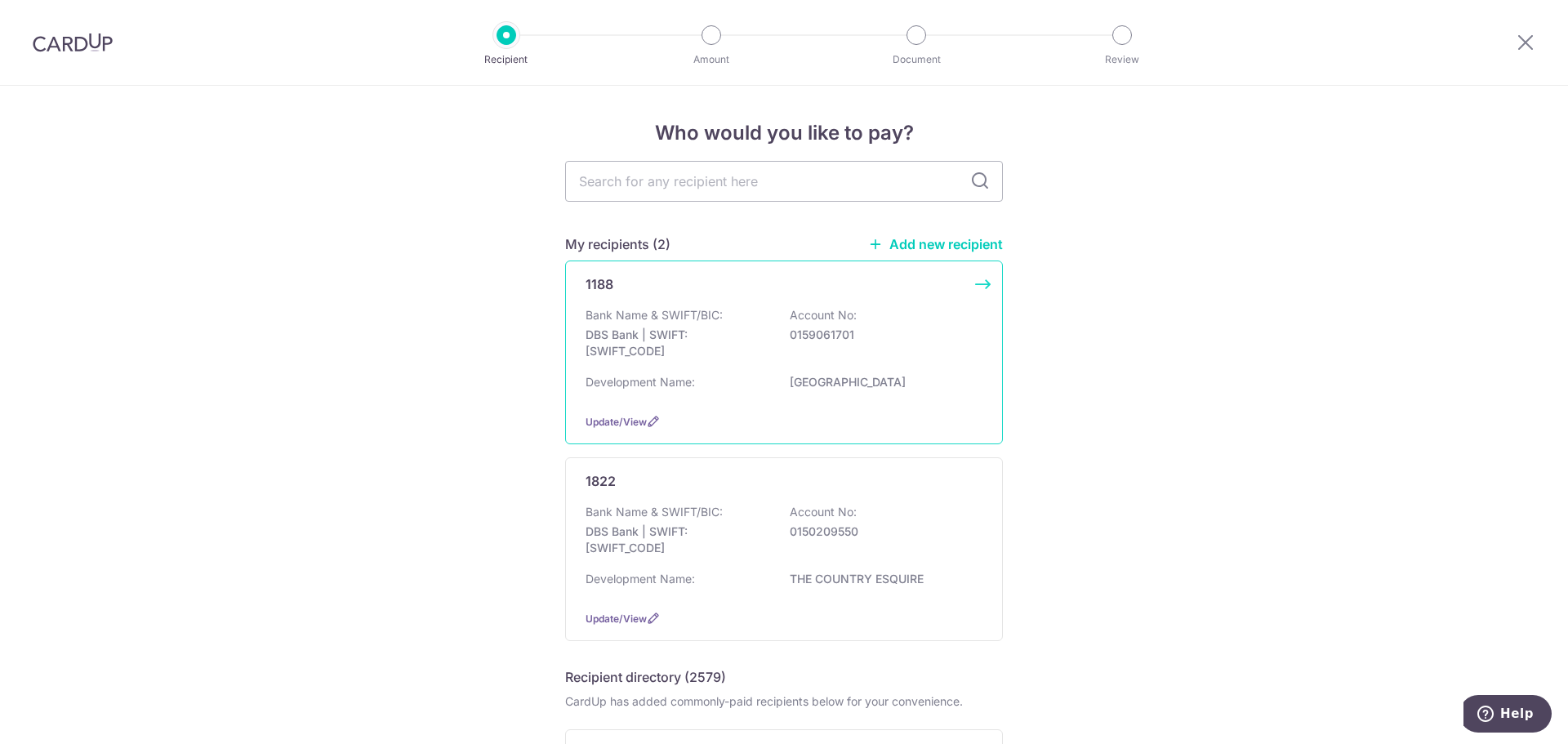
click at [756, 366] on div "Bank Name & SWIFT/BIC: DBS Bank | SWIFT: DBSSSGSGXXX Account No: 0159061701" at bounding box center [784, 338] width 397 height 61
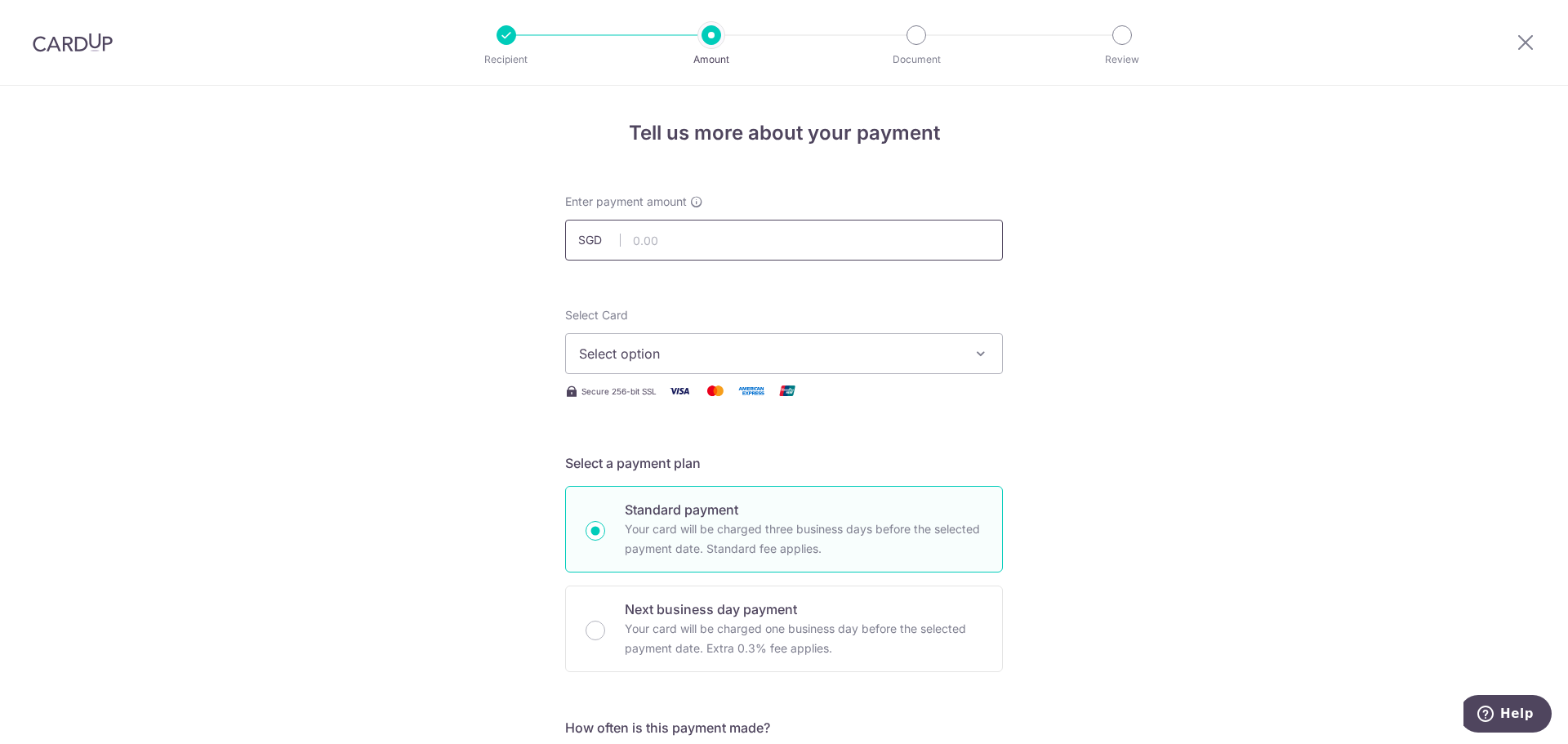
click at [680, 242] on input "text" at bounding box center [784, 241] width 438 height 41
type input "818.40"
click at [697, 366] on button "Select option" at bounding box center [784, 354] width 438 height 41
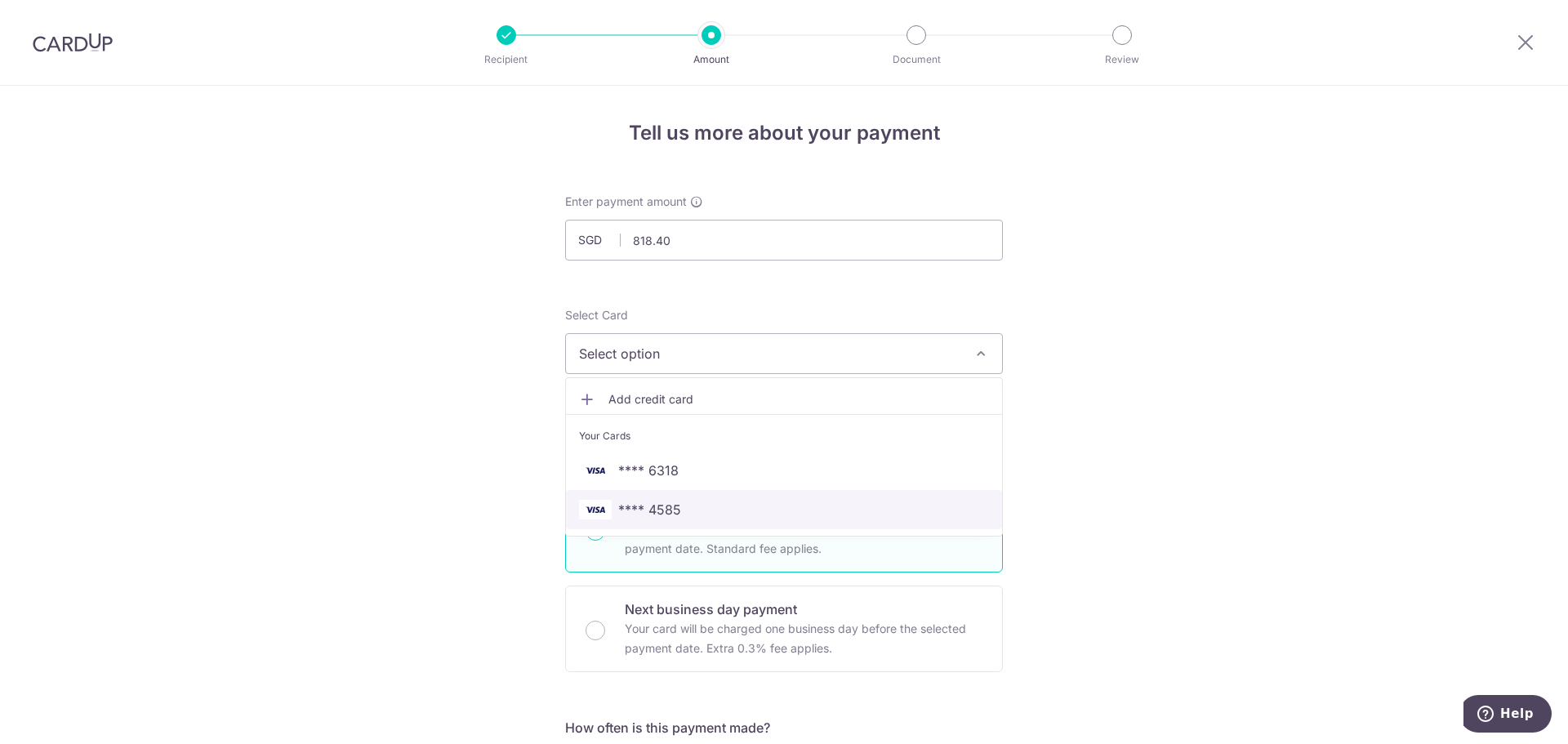
drag, startPoint x: 671, startPoint y: 502, endPoint x: 733, endPoint y: 504, distance: 62.0
click at [671, 503] on span "**** 4585" at bounding box center [649, 510] width 63 height 20
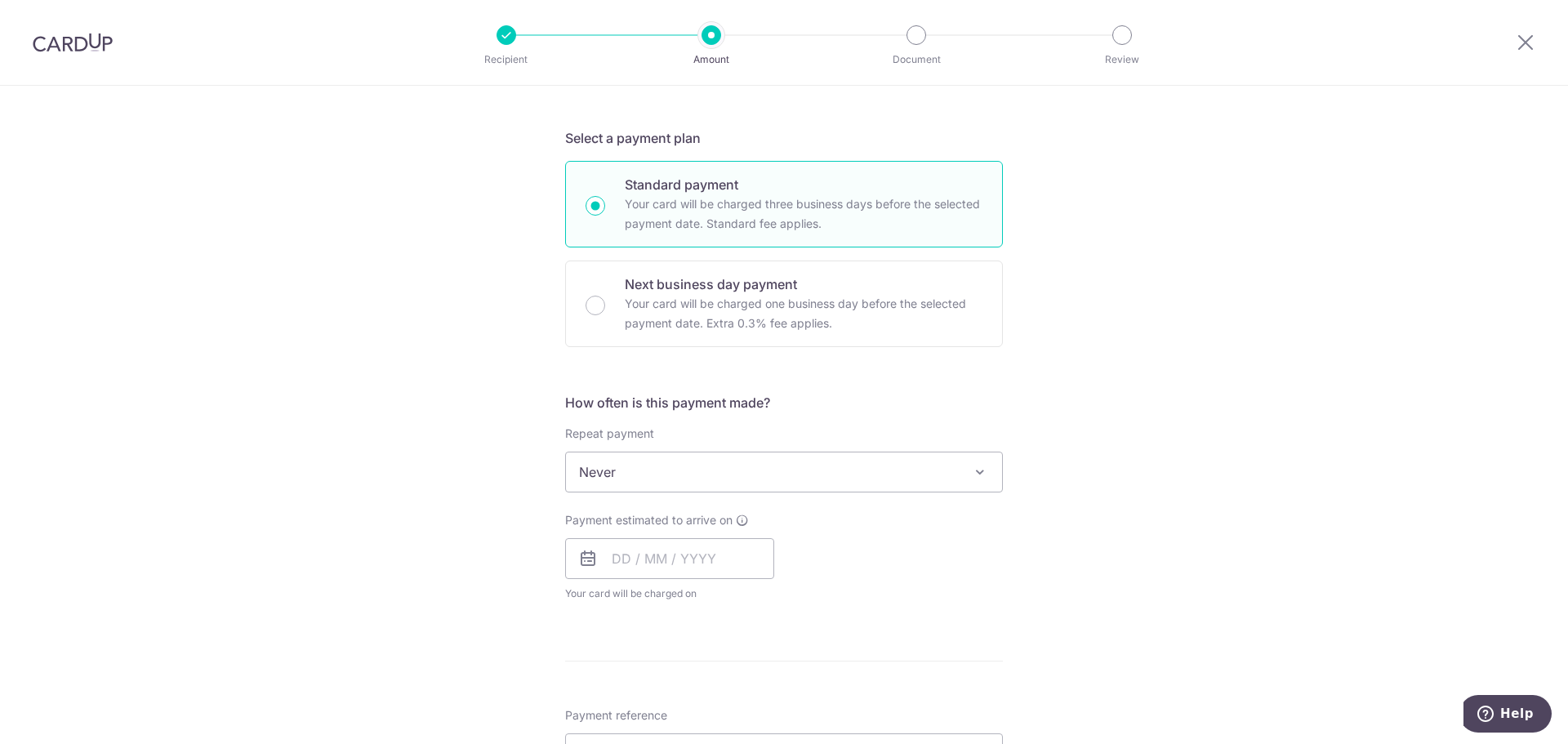
scroll to position [326, 0]
click at [641, 570] on input "text" at bounding box center [669, 557] width 209 height 41
drag, startPoint x: 718, startPoint y: 741, endPoint x: 1019, endPoint y: 546, distance: 358.6
click at [718, 741] on link "14" at bounding box center [729, 738] width 27 height 27
type input "[DATE]"
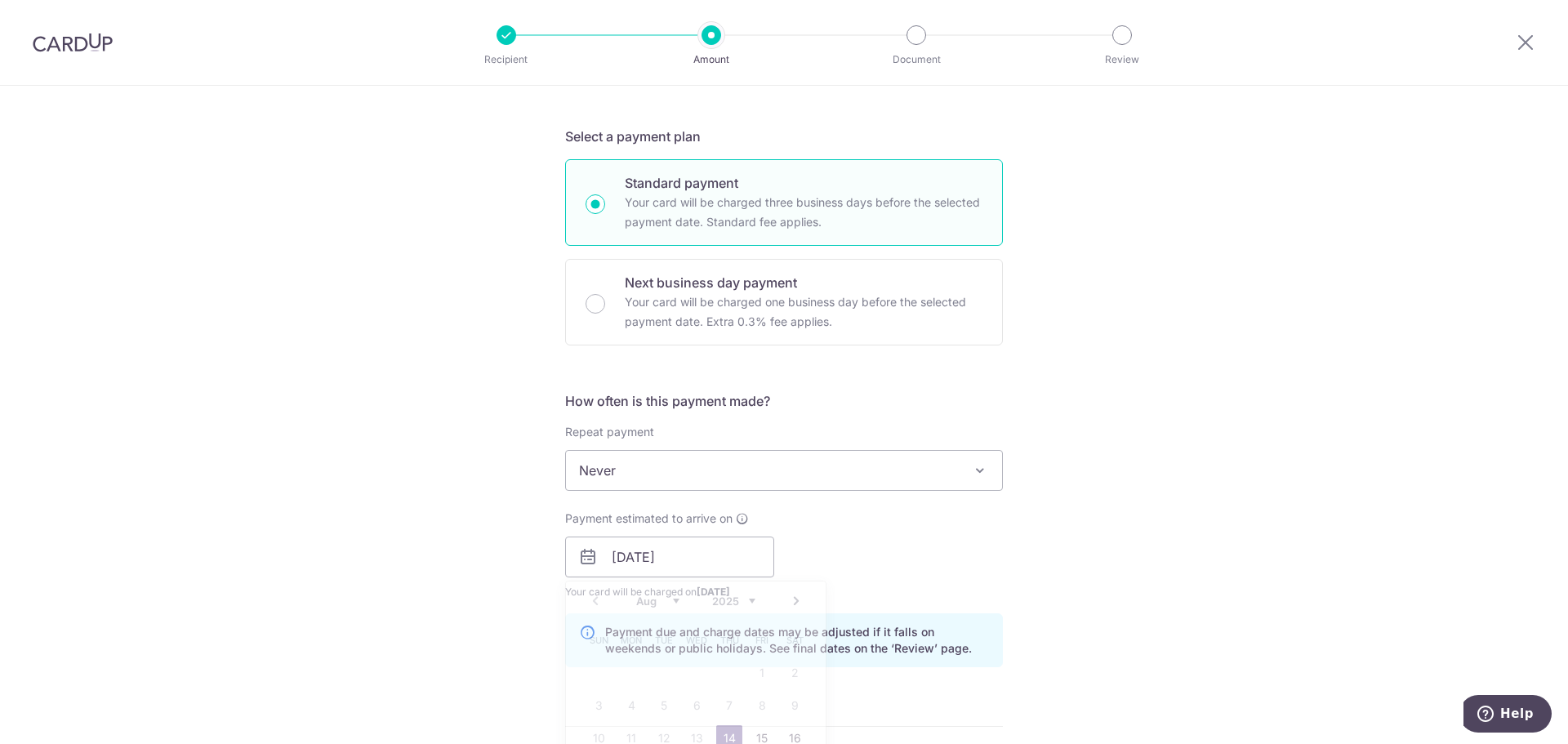
click at [1019, 545] on div "Tell us more about your payment Enter payment amount SGD 818.40 818.40 Select C…" at bounding box center [784, 532] width 1568 height 1545
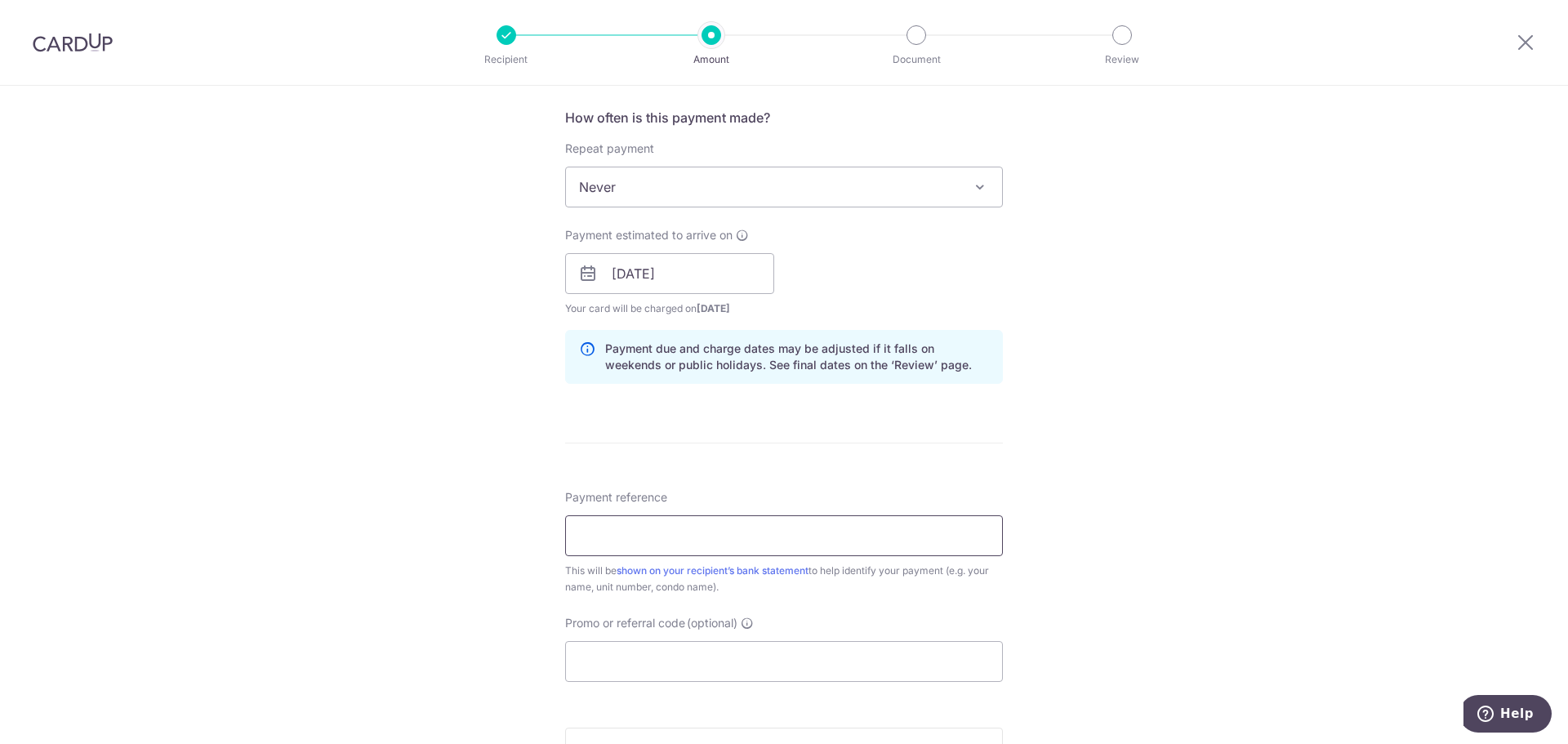
scroll to position [654, 0]
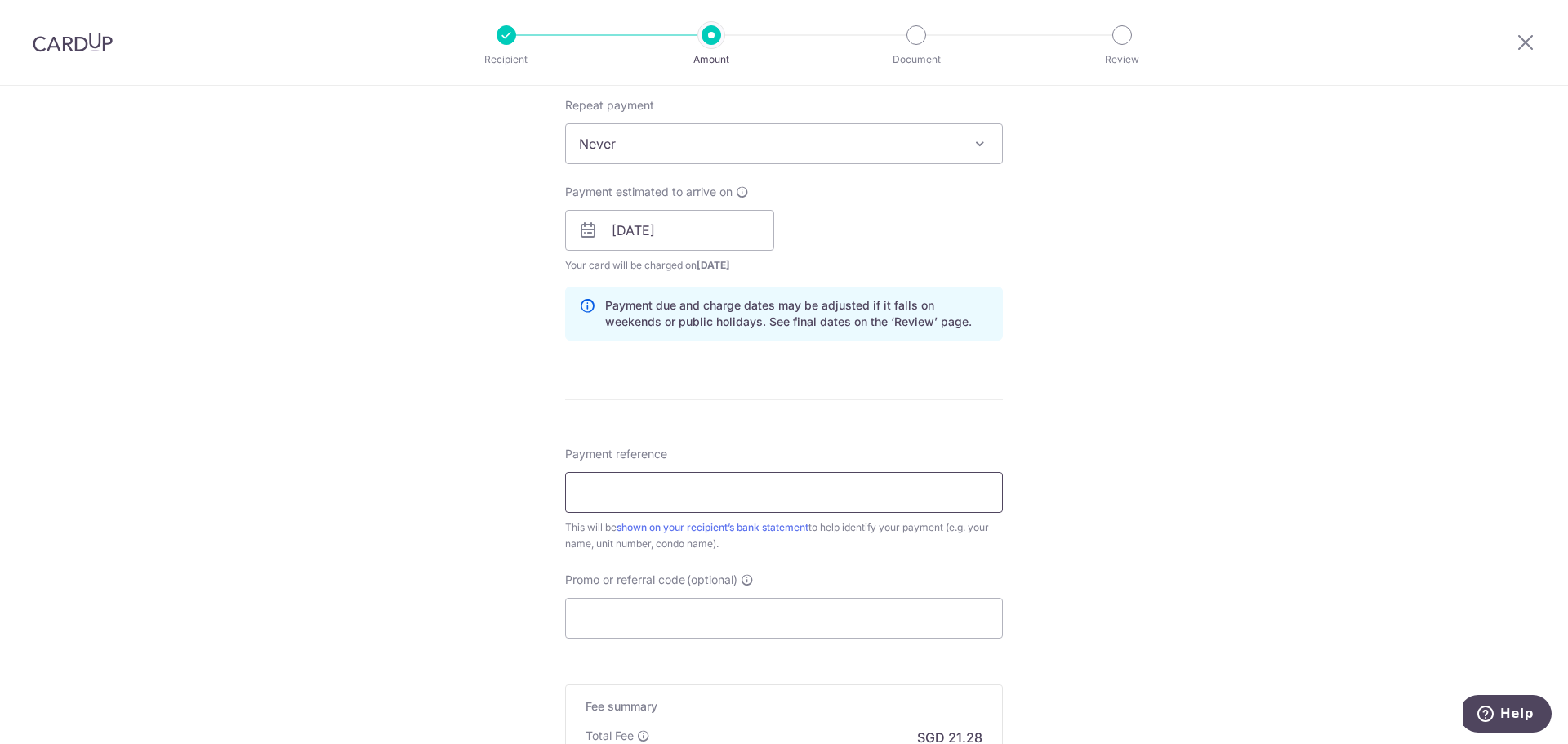
click at [755, 484] on input "Payment reference" at bounding box center [784, 492] width 438 height 41
type input "0203"
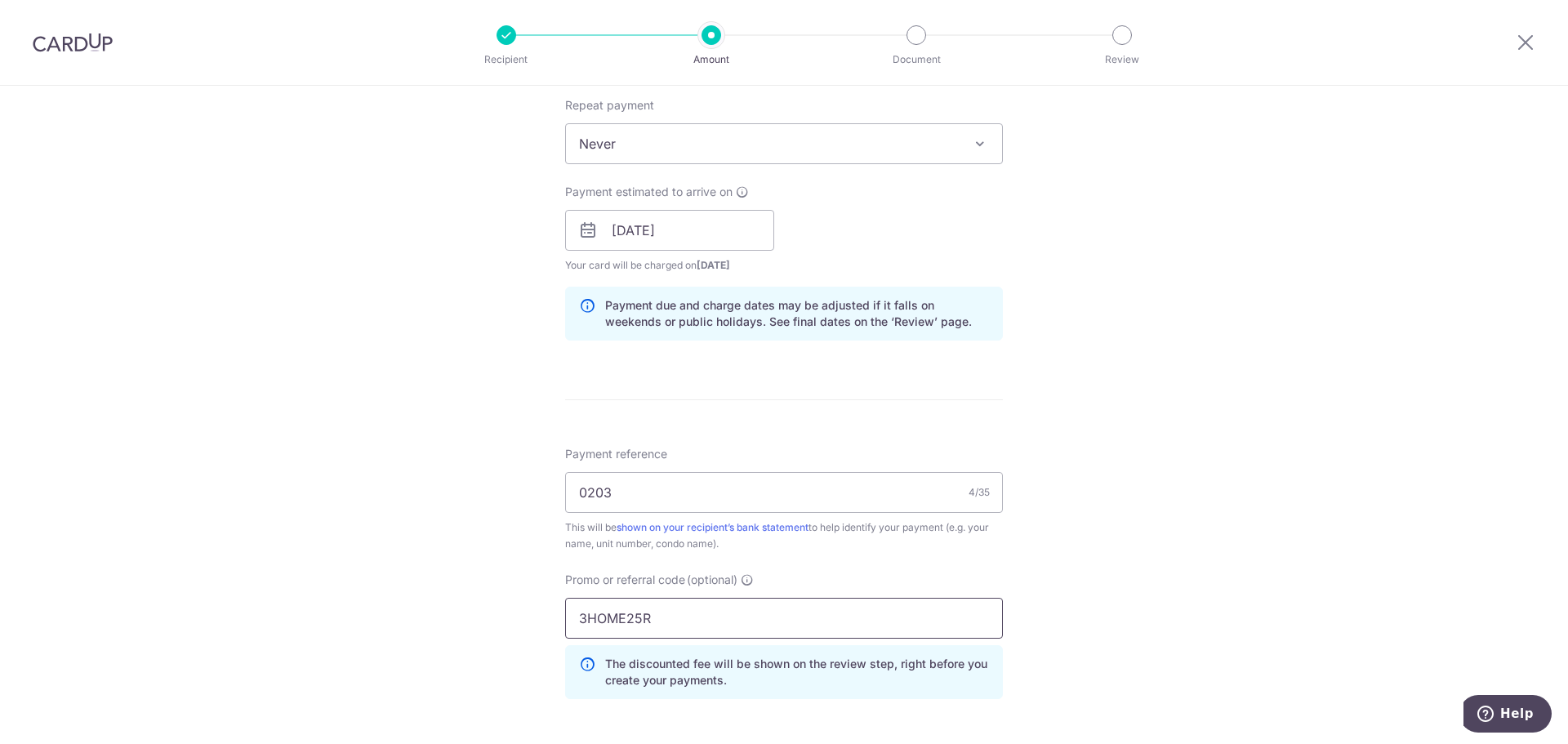
type input "3HOME25R"
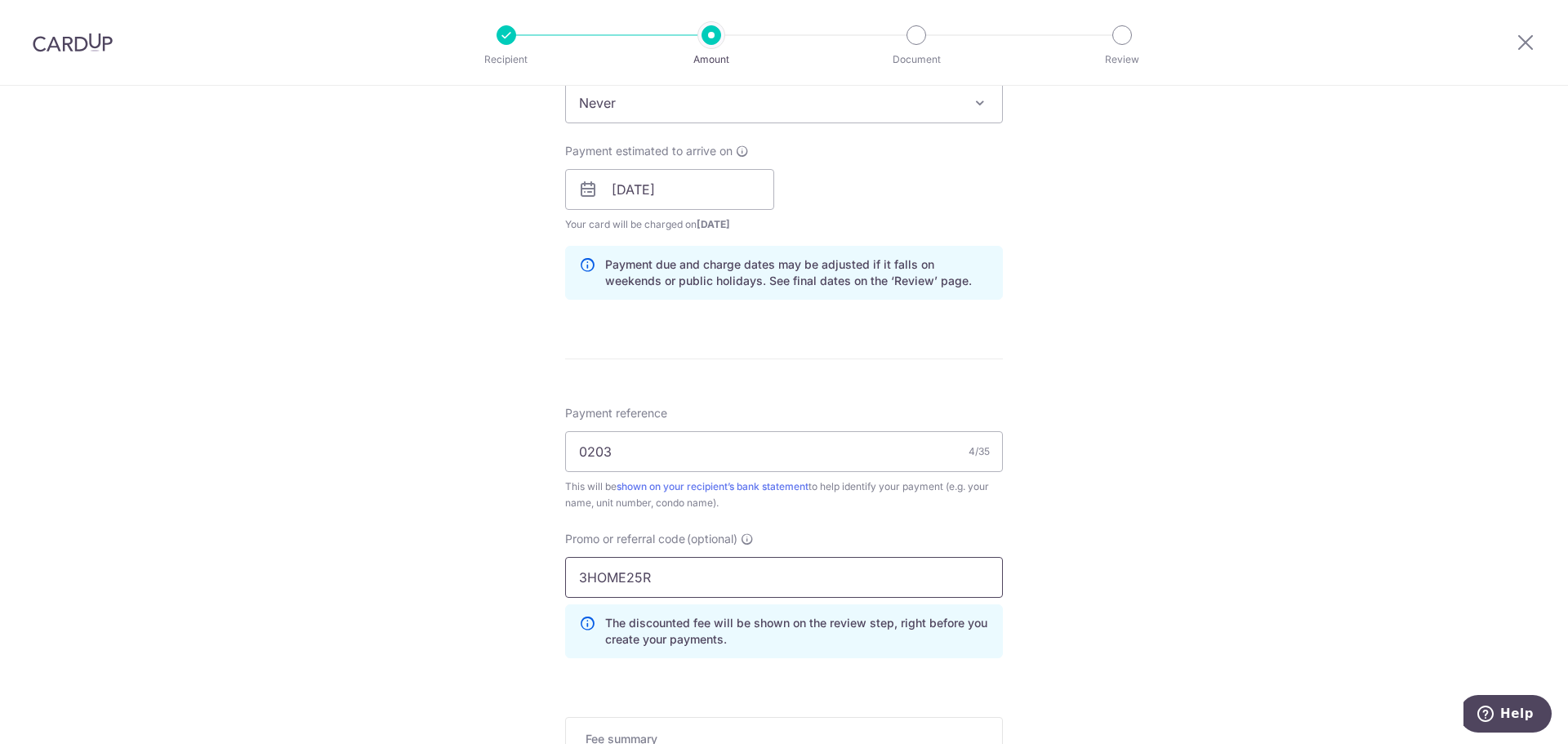
scroll to position [960, 0]
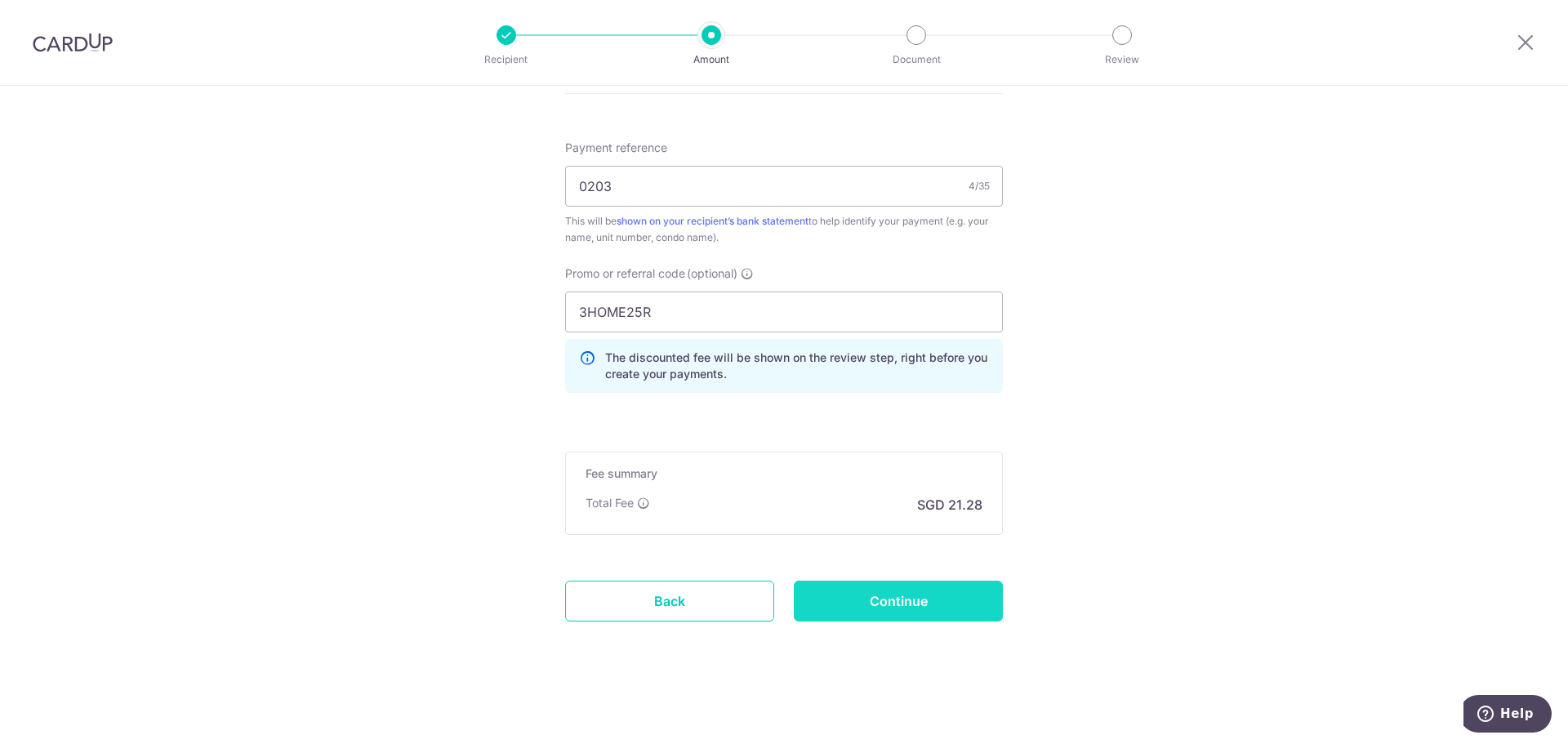
click at [965, 601] on input "Continue" at bounding box center [898, 601] width 209 height 41
type input "Create Schedule"
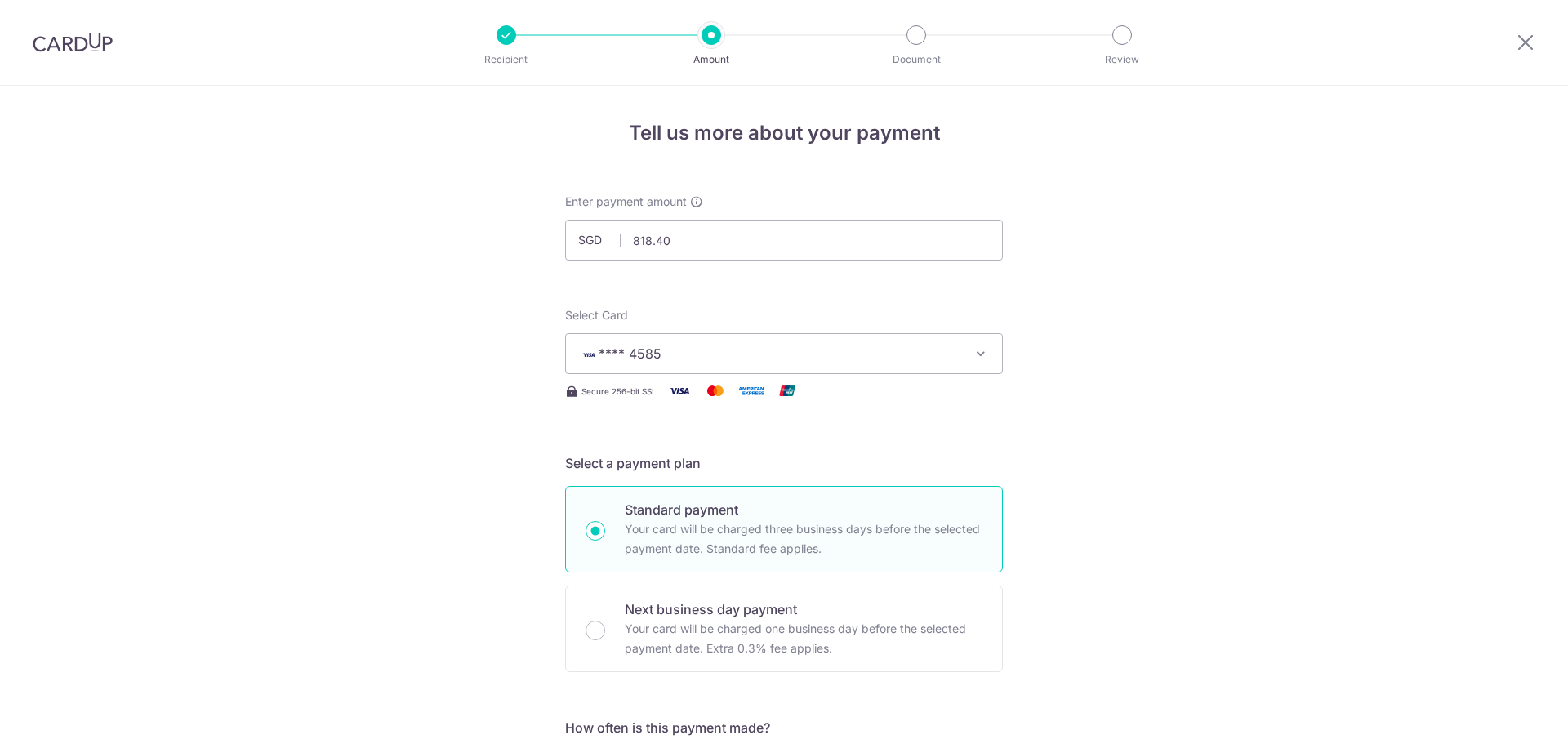
scroll to position [983, 0]
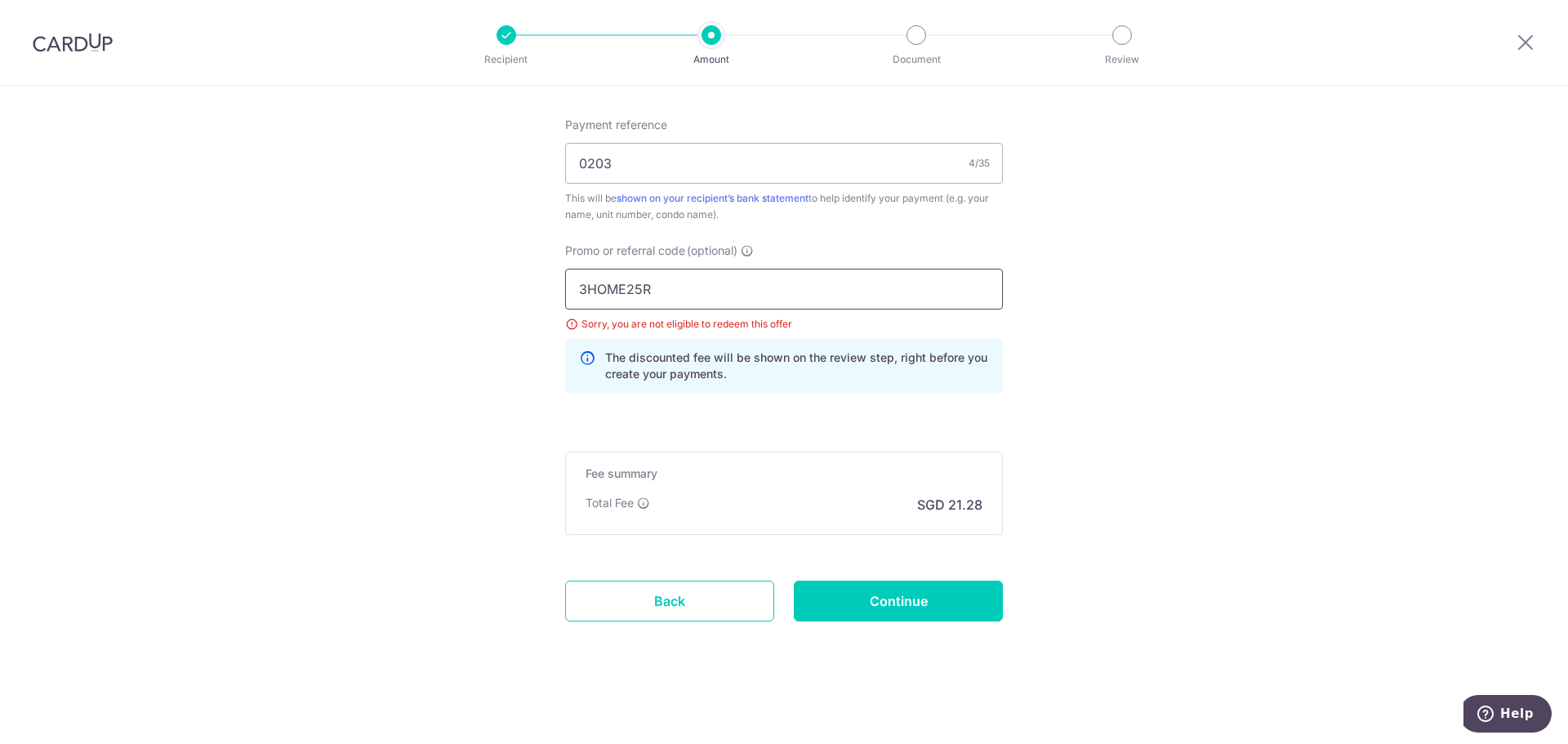
paste input "RENO25ONE"
type input "RENO25ONE"
click at [860, 597] on input "Continue" at bounding box center [898, 601] width 209 height 41
type input "Update Schedule"
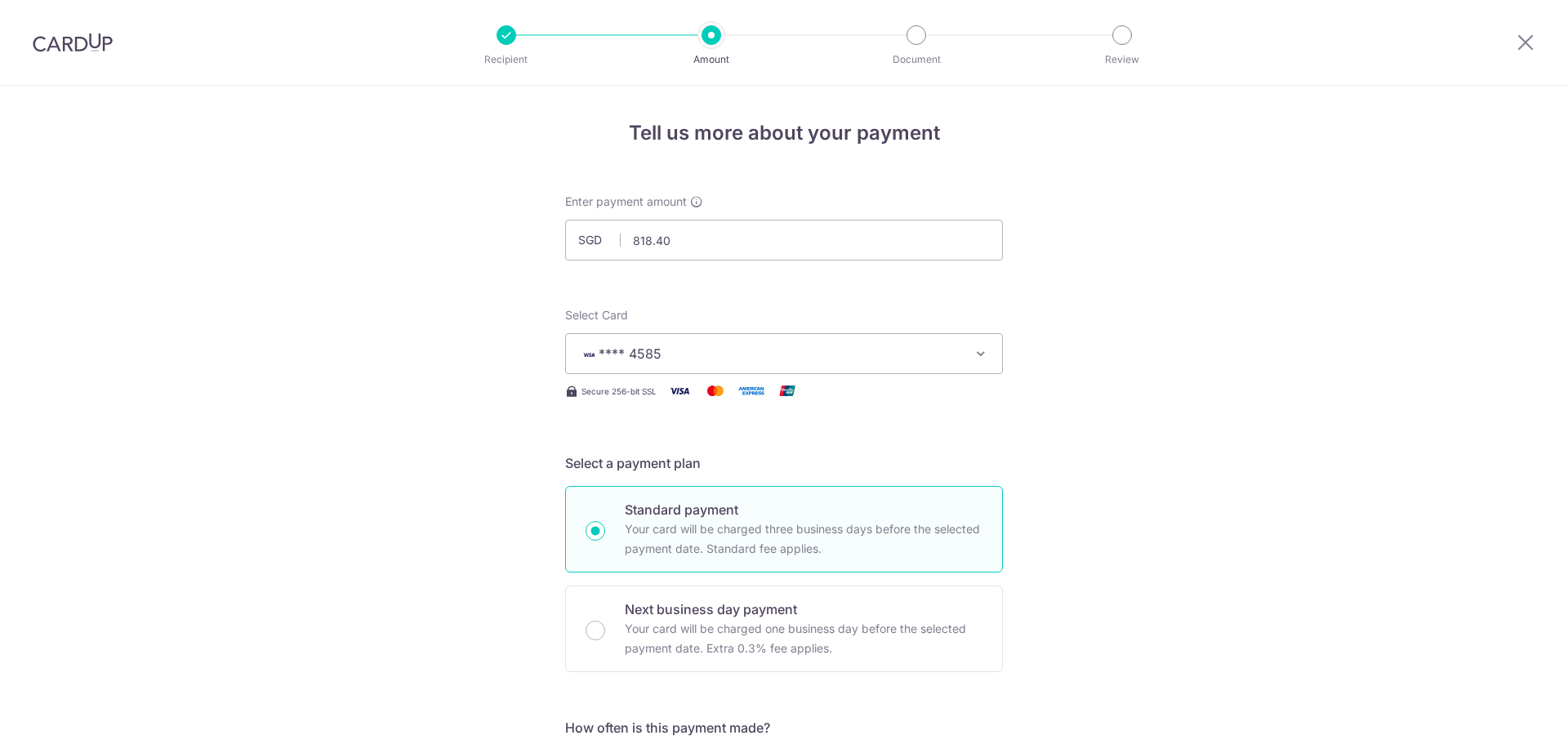
scroll to position [983, 0]
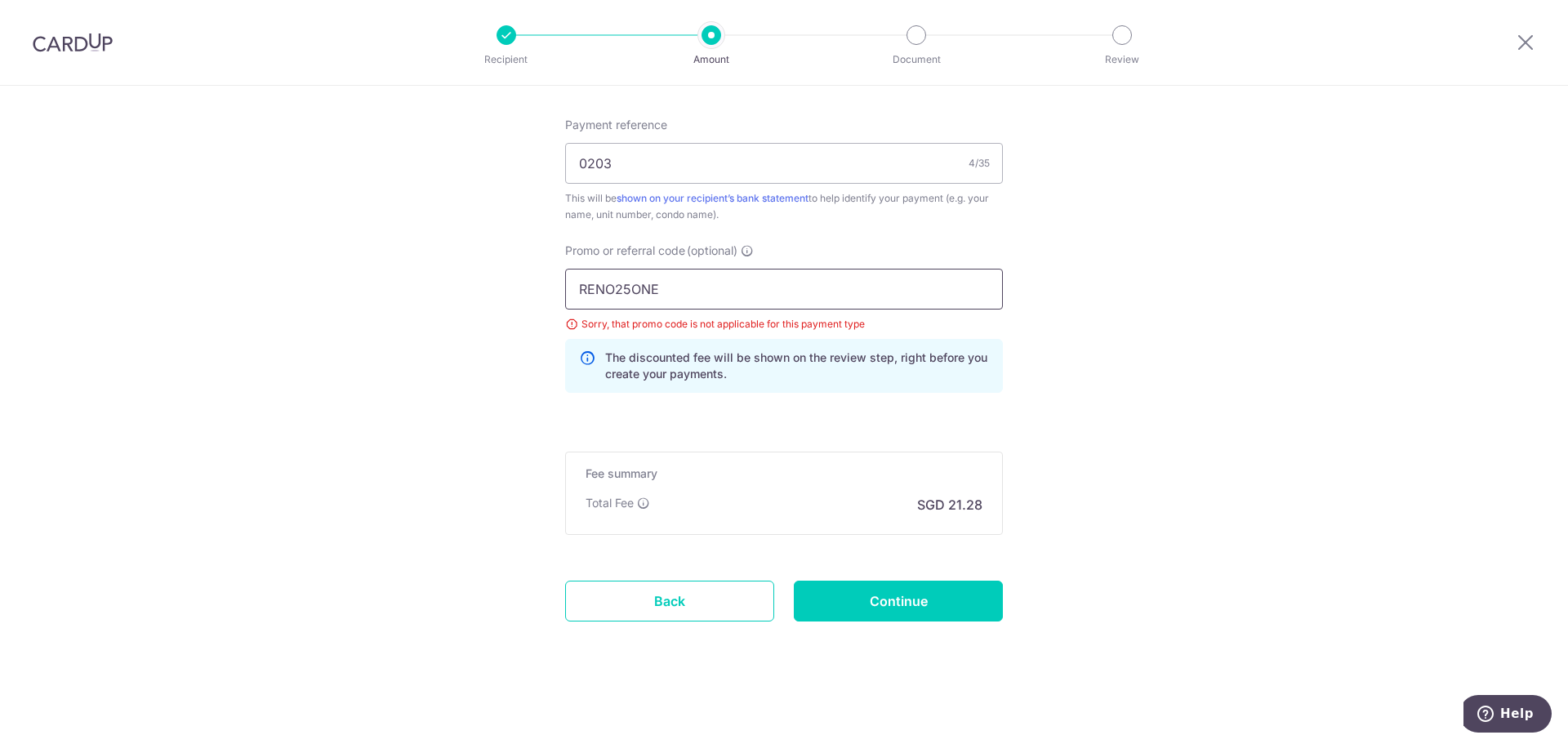
drag, startPoint x: 680, startPoint y: 289, endPoint x: 508, endPoint y: 286, distance: 172.0
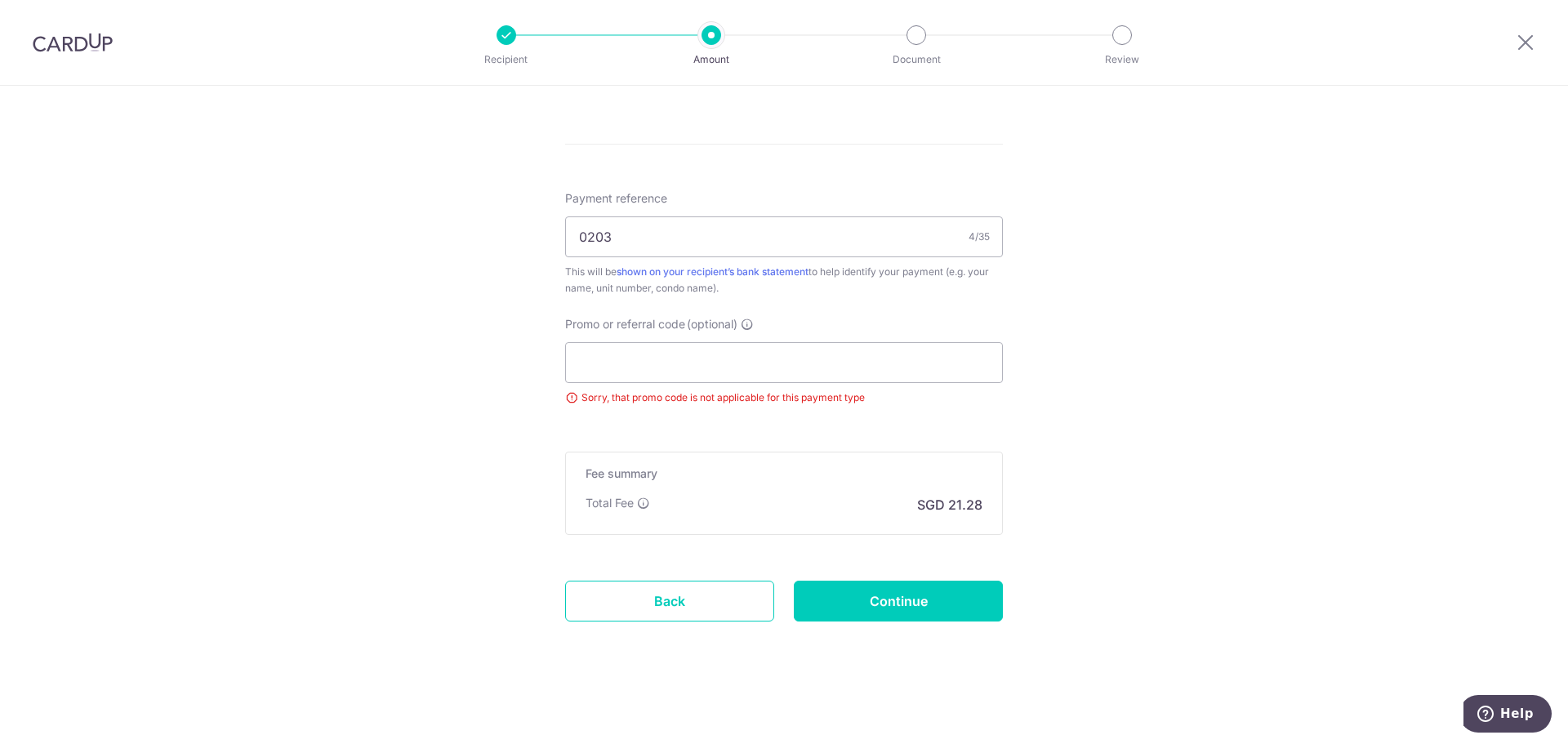
click at [930, 602] on input "Continue" at bounding box center [898, 601] width 209 height 41
type input "Update Schedule"
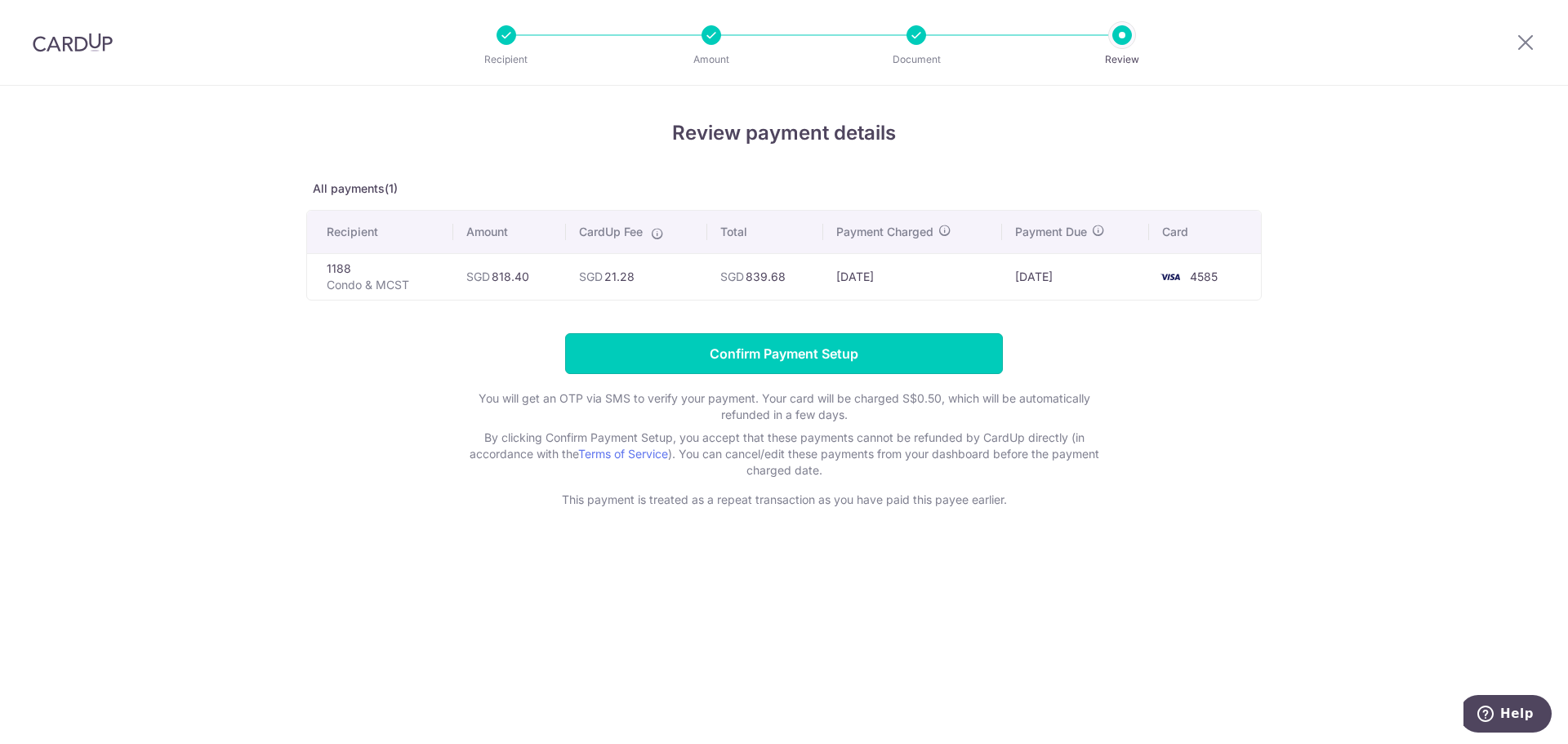
click at [815, 351] on input "Confirm Payment Setup" at bounding box center [784, 354] width 438 height 41
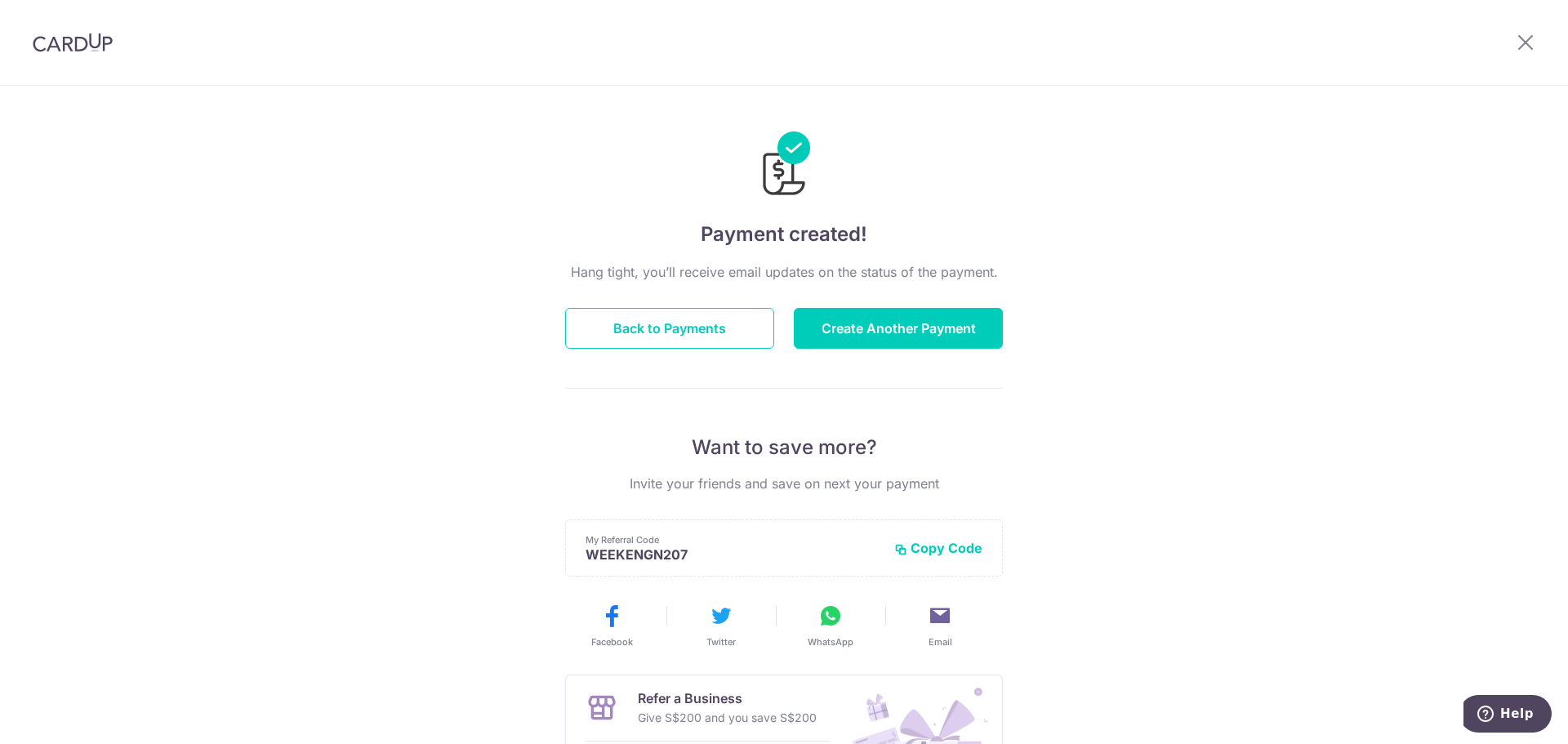
click at [1245, 270] on div "Payment created! Hang tight, you’ll receive email updates on the status of the …" at bounding box center [784, 522] width 1568 height 873
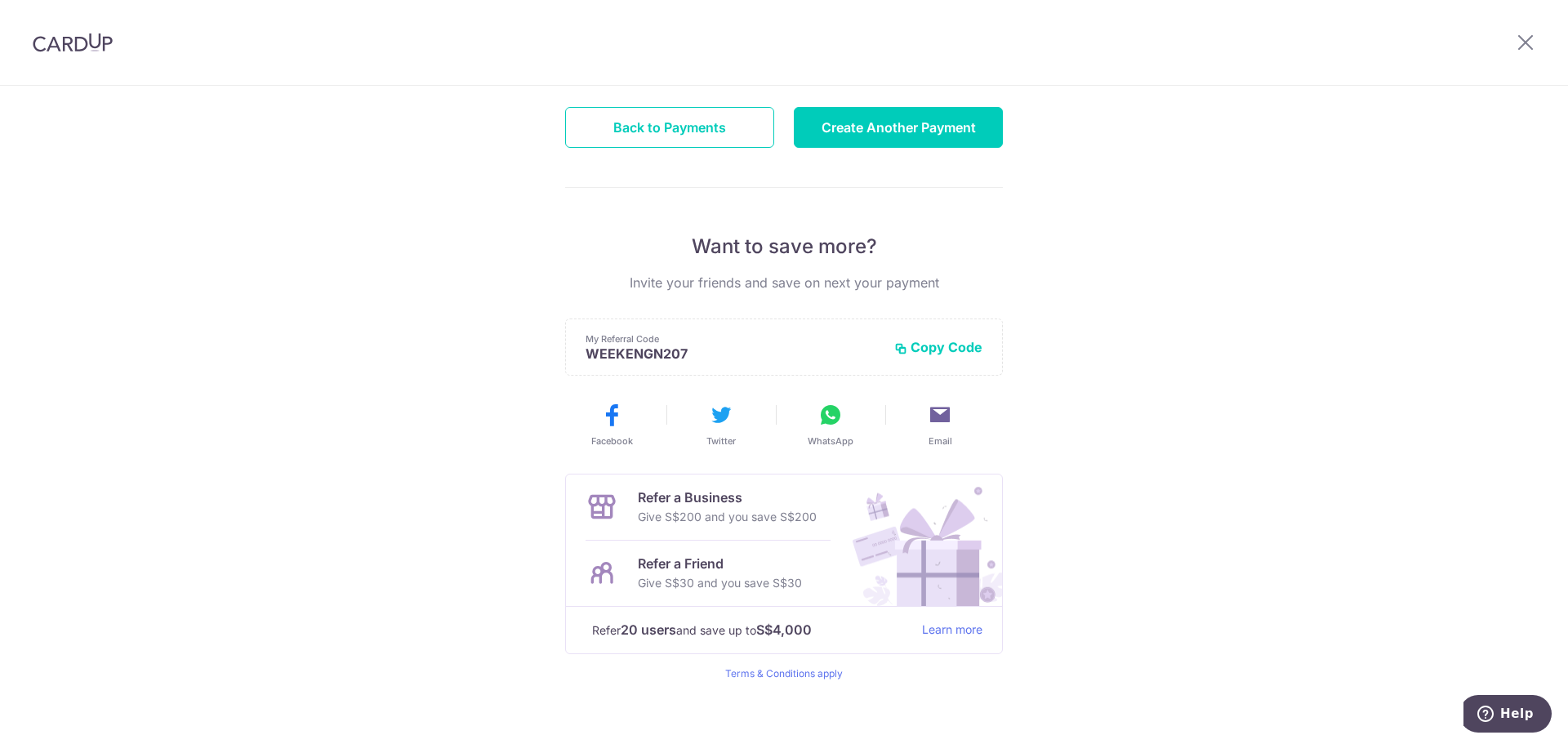
scroll to position [214, 0]
